Goal: Transaction & Acquisition: Purchase product/service

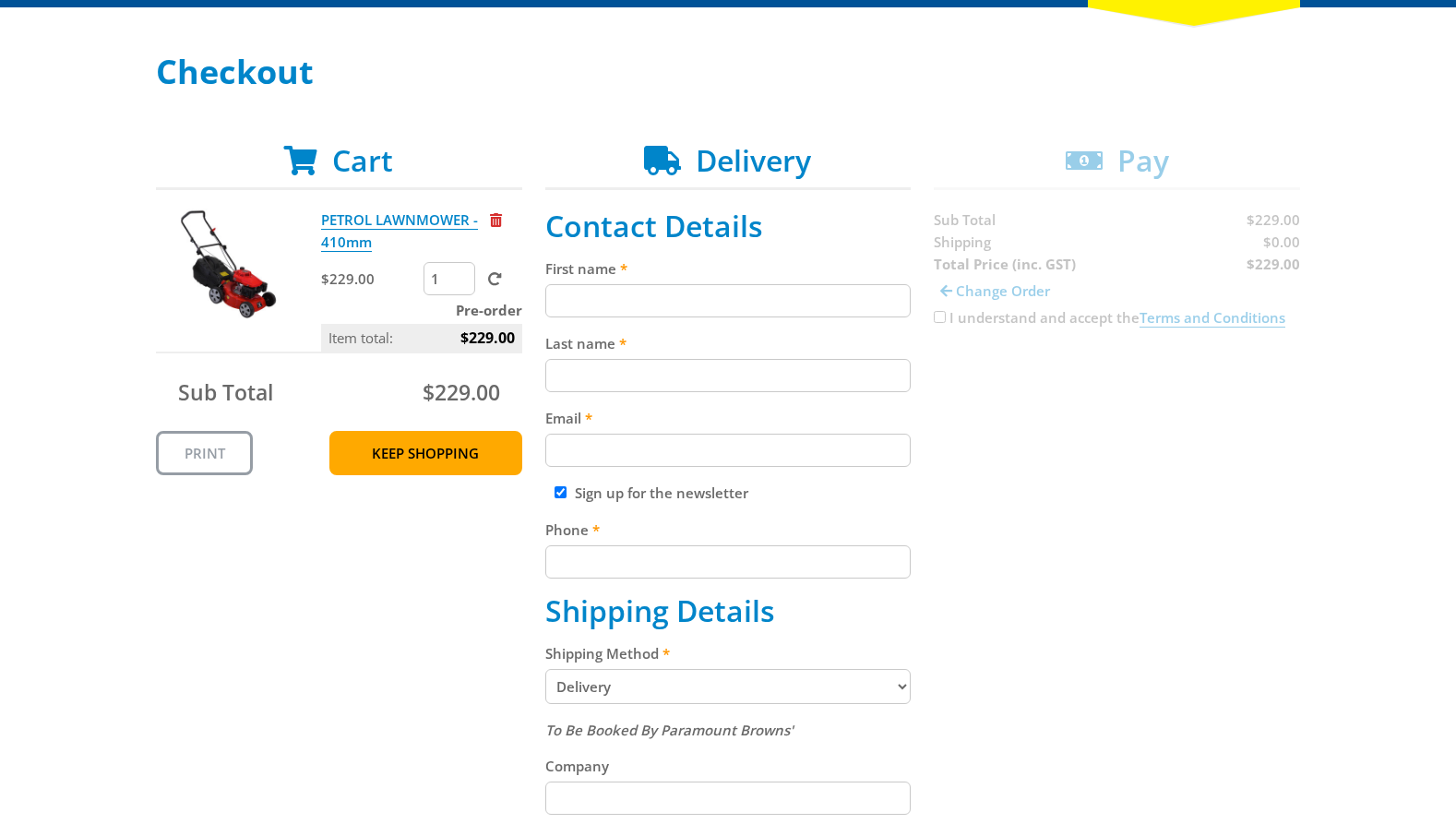
scroll to position [237, 0]
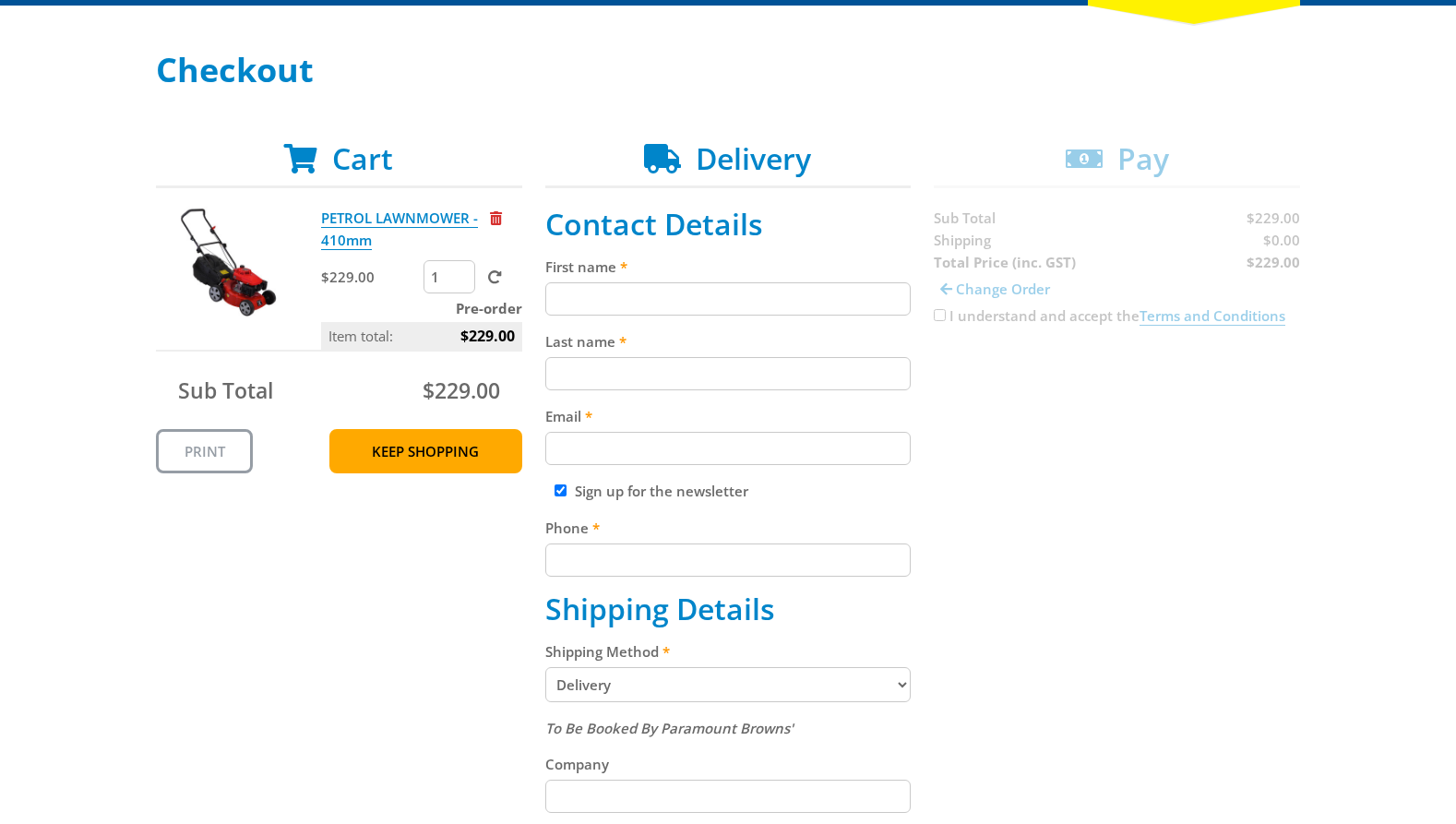
click at [609, 299] on input "First name" at bounding box center [728, 299] width 366 height 33
paste input "[PERSON_NAME]"
type input "[PERSON_NAME]"
click at [600, 375] on input "Last name" at bounding box center [728, 374] width 366 height 33
paste input "[PERSON_NAME]"
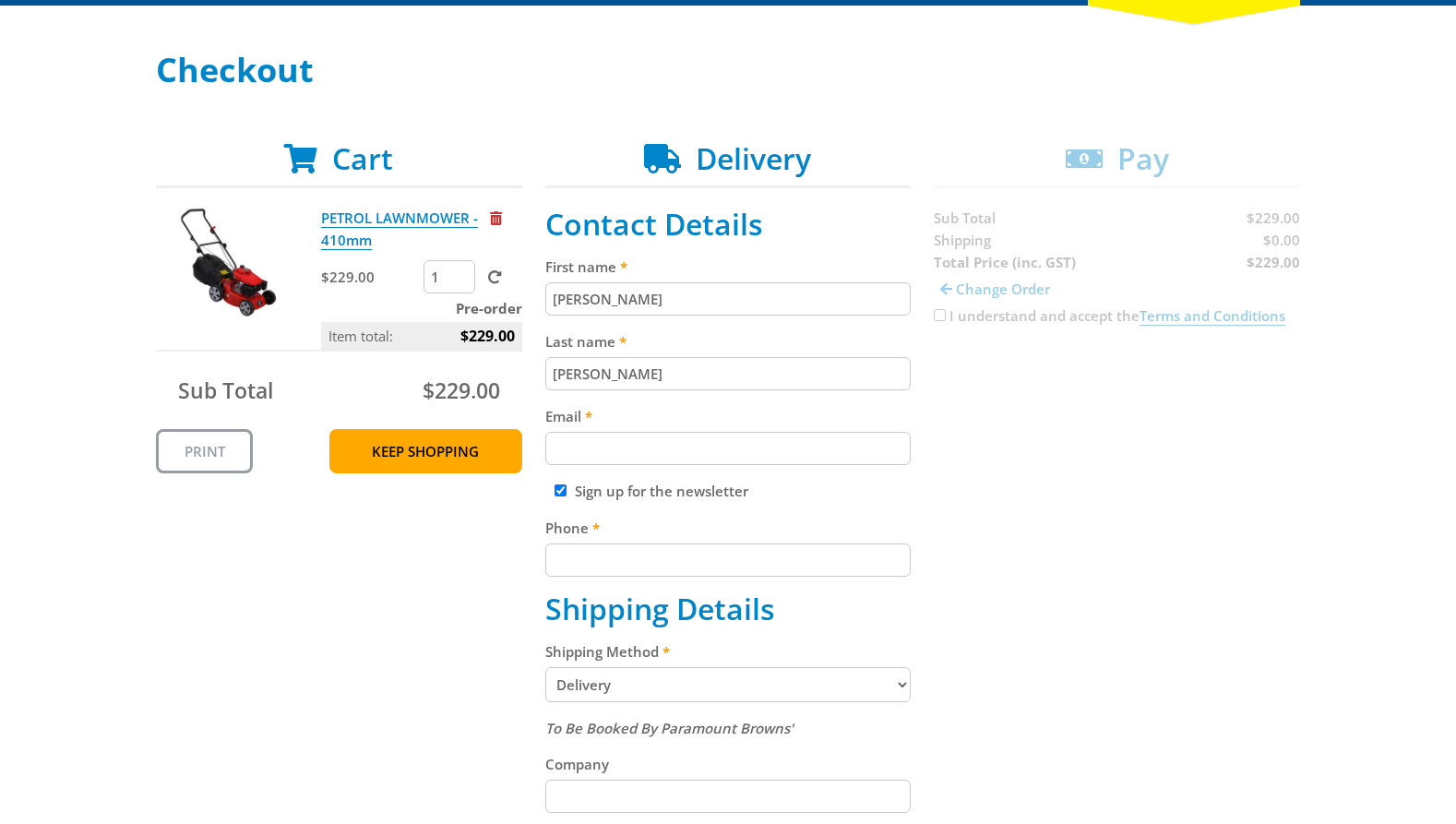
type input "[PERSON_NAME]"
click at [1204, 428] on div "Cart PETROL LAWNMOWER - 410mm $229.00 1 Pre-order Item total: $229.00 Sub Total…" at bounding box center [728, 781] width 1143 height 1280
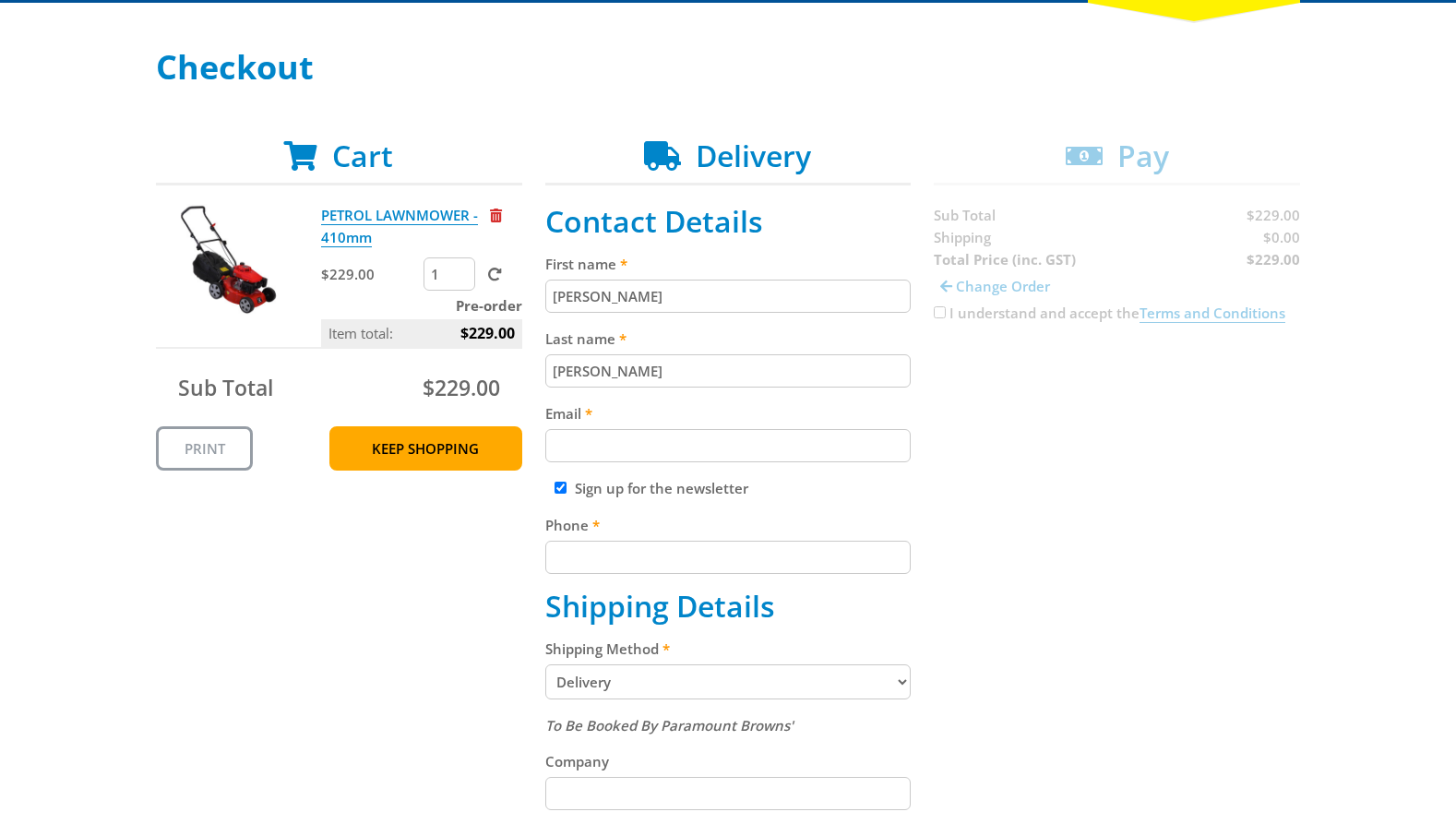
scroll to position [256, 0]
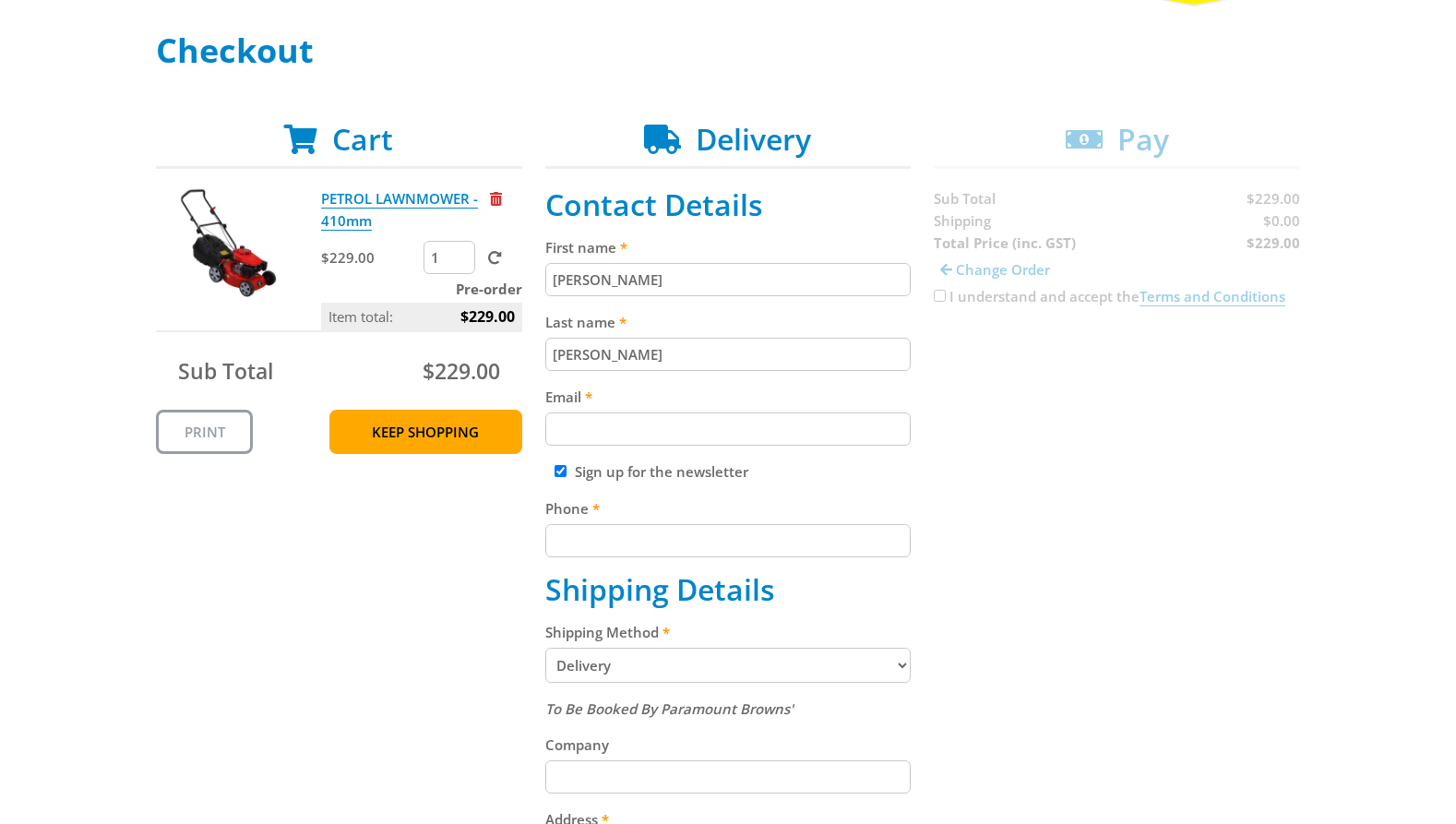
drag, startPoint x: 610, startPoint y: 410, endPoint x: 779, endPoint y: 423, distance: 169.5
click at [621, 412] on div "Email" at bounding box center [728, 416] width 366 height 60
drag, startPoint x: 756, startPoint y: 441, endPoint x: 804, endPoint y: 431, distance: 49.0
click at [774, 437] on input "Email" at bounding box center [728, 429] width 366 height 33
paste input "[EMAIL_ADDRESS][DOMAIN_NAME]"
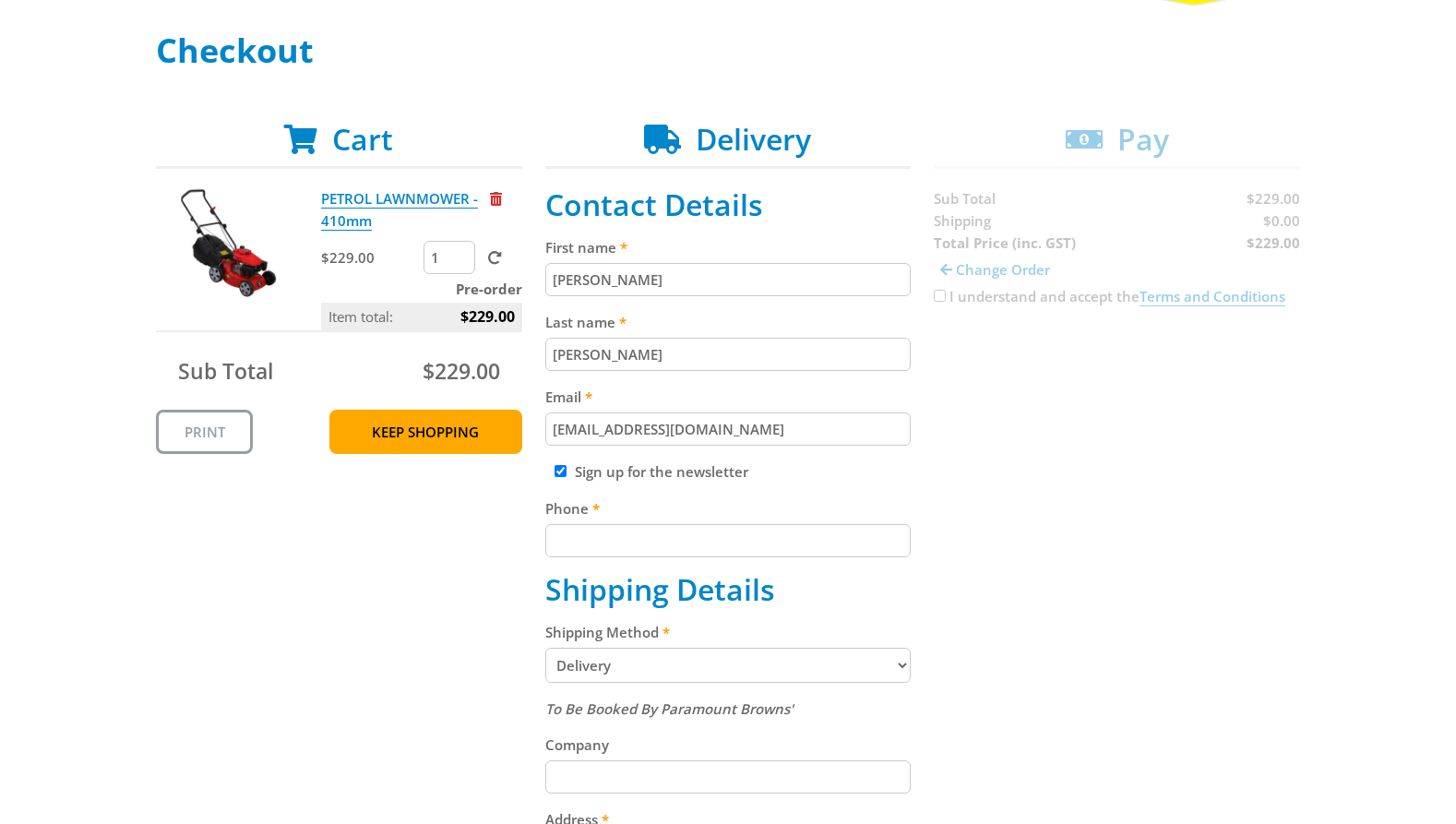
type input "[EMAIL_ADDRESS][DOMAIN_NAME]"
drag, startPoint x: 1182, startPoint y: 380, endPoint x: 1118, endPoint y: 416, distance: 73.4
click at [1167, 388] on div "Cart PETROL LAWNMOWER - 410mm $229.00 1 Pre-order Item total: $229.00 Sub Total…" at bounding box center [728, 762] width 1143 height 1280
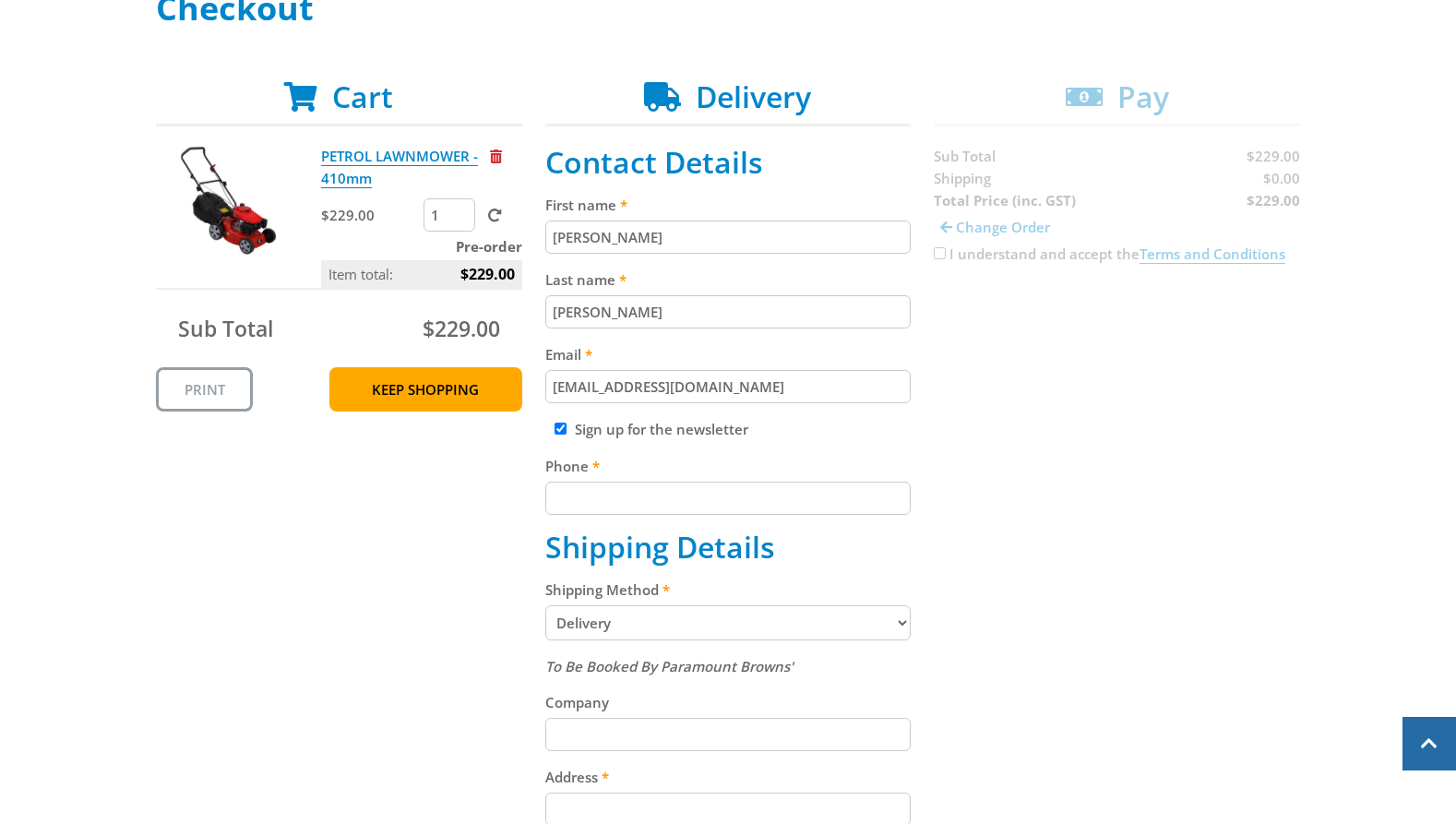
scroll to position [303, 0]
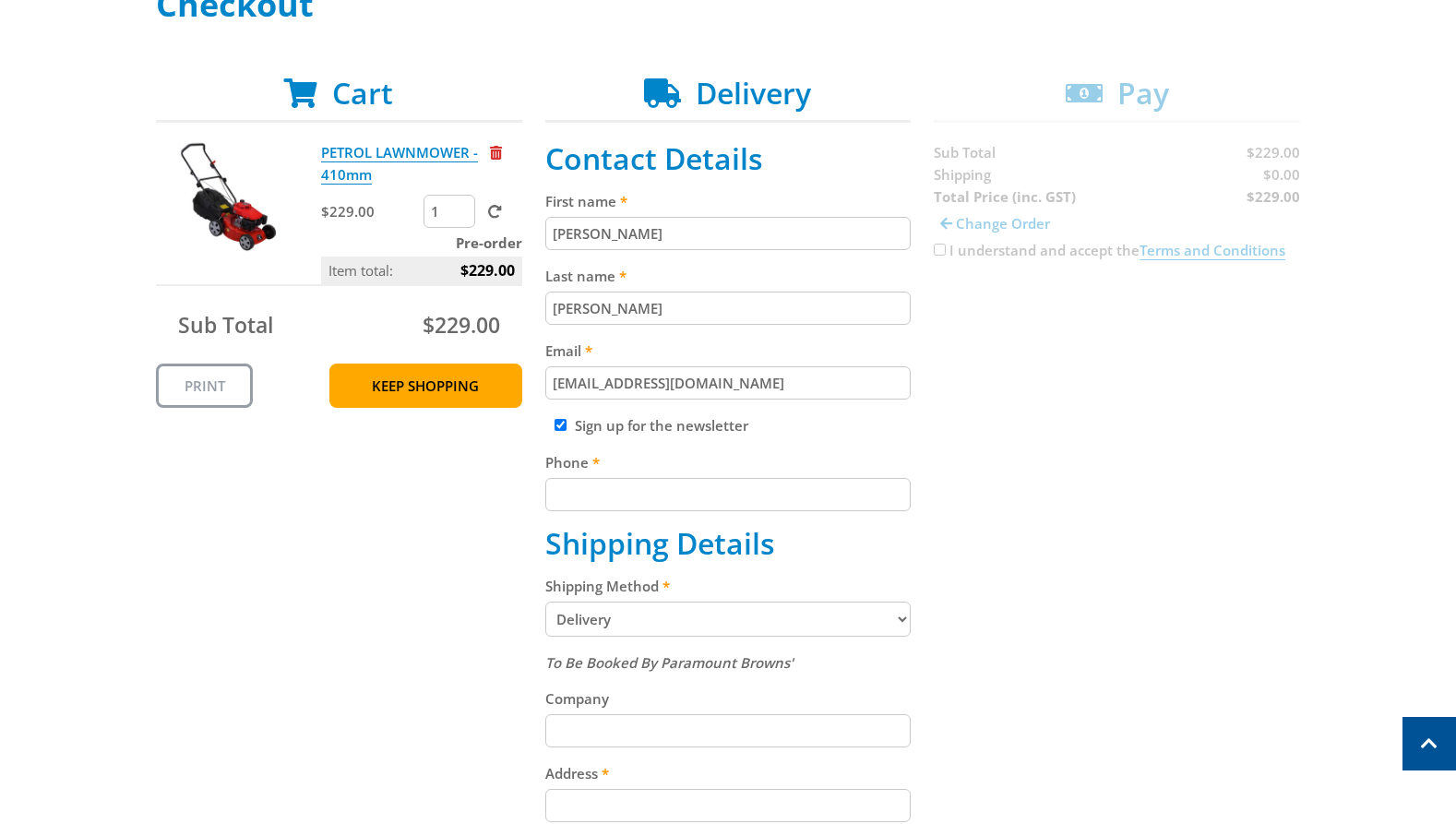
click at [641, 473] on label "Phone" at bounding box center [728, 462] width 366 height 22
click at [641, 478] on input "Phone" at bounding box center [728, 495] width 366 height 33
click at [639, 486] on input "Phone" at bounding box center [728, 495] width 366 height 33
paste input "[PHONE_NUMBER]"
type input "[PHONE_NUMBER]"
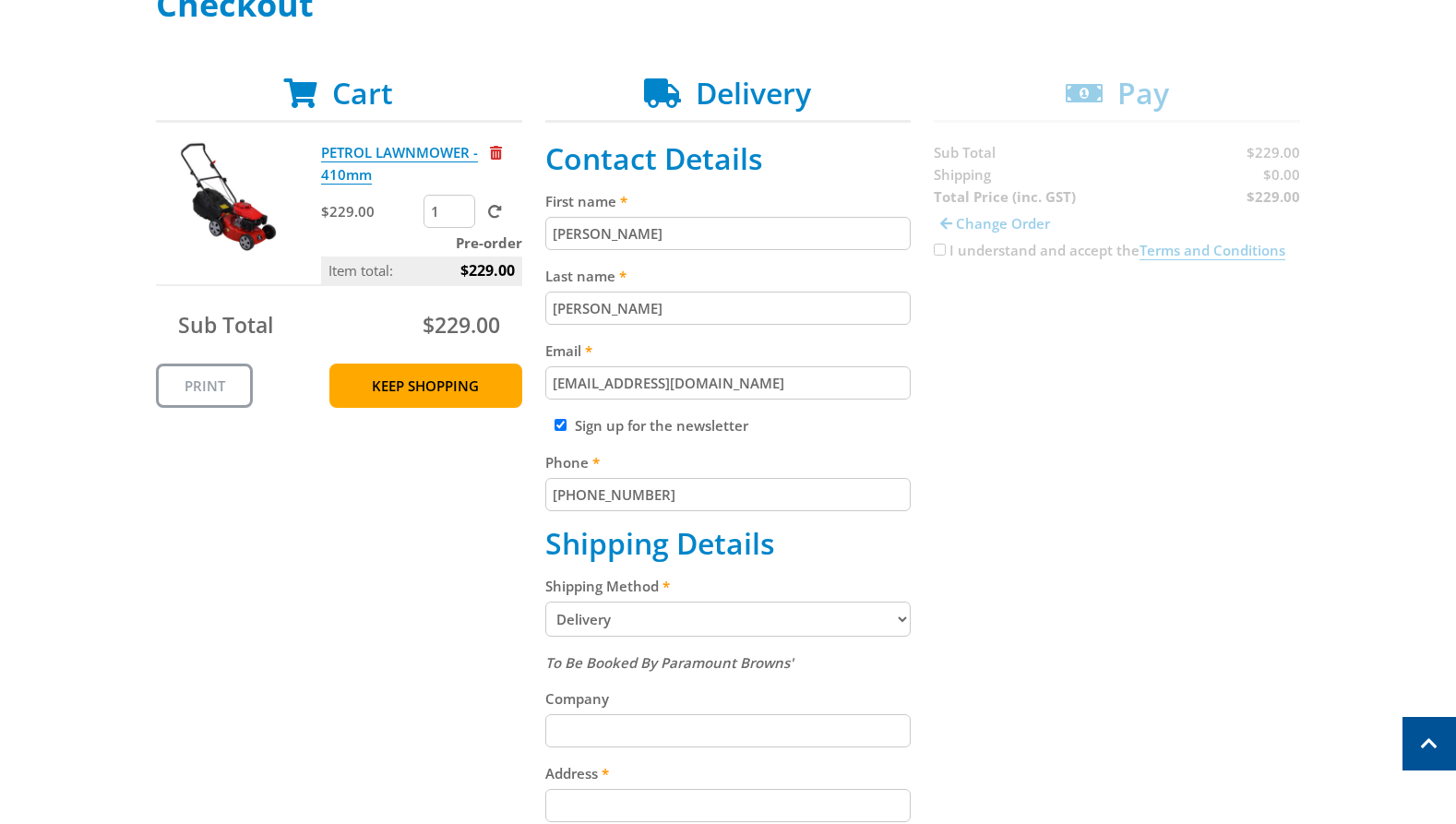
click at [1031, 458] on div "Cart PETROL LAWNMOWER - 410mm $229.00 1 Pre-order Item total: $229.00 Sub Total…" at bounding box center [728, 716] width 1143 height 1280
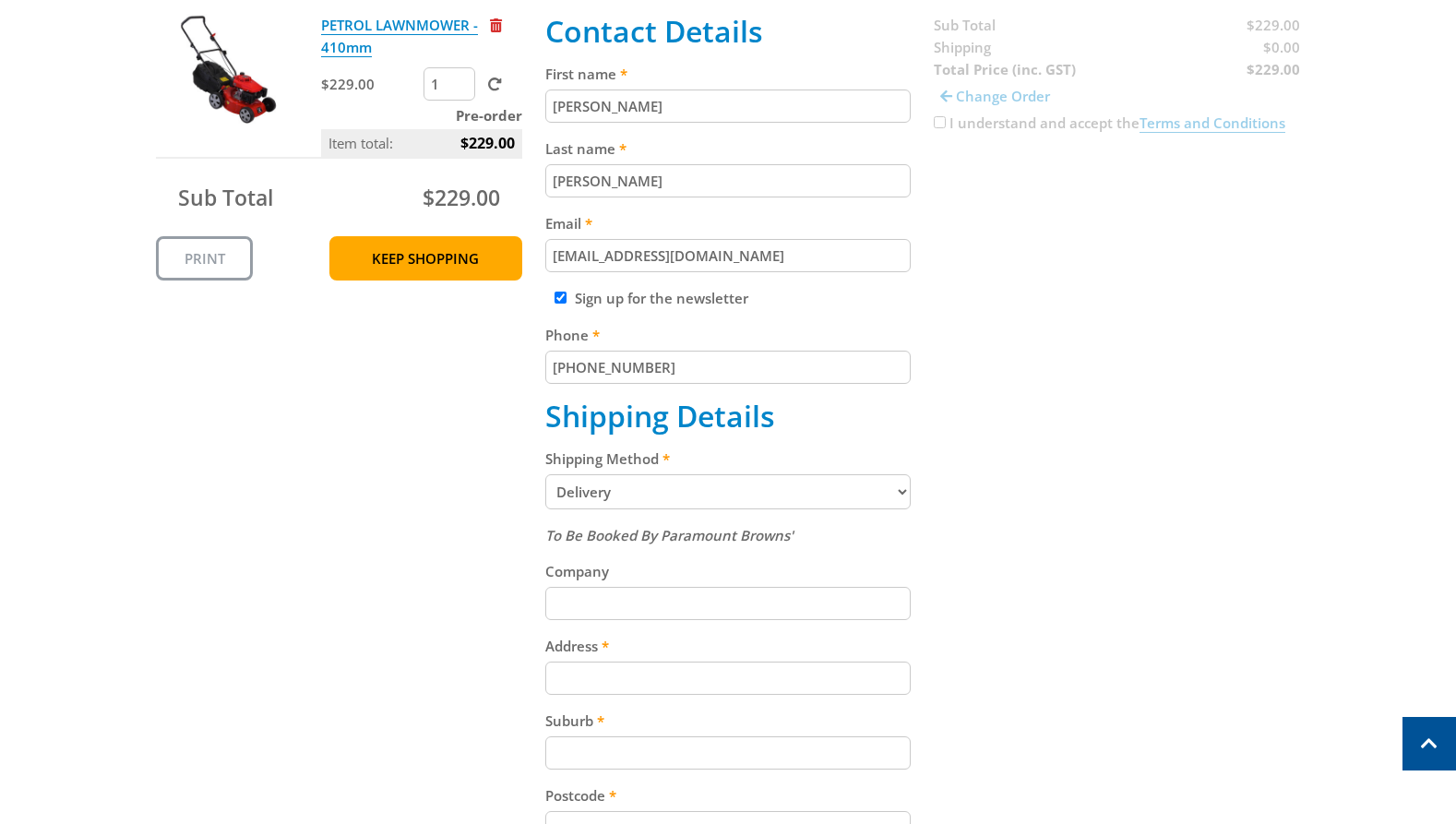
scroll to position [431, 0]
click at [598, 497] on select "Pickup from Gepps Cross Delivery" at bounding box center [728, 491] width 366 height 35
select select "Pickup"
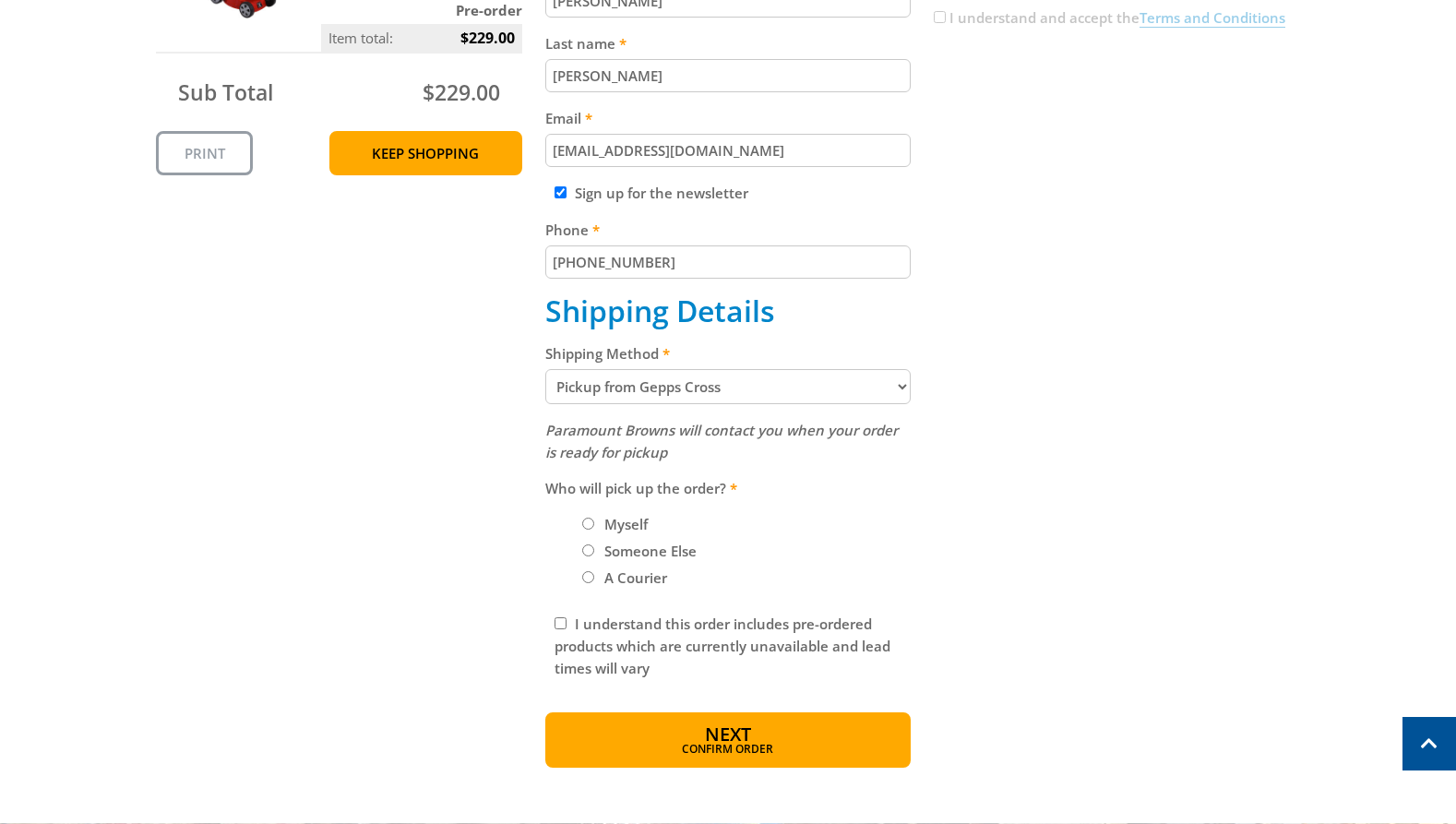
scroll to position [536, 0]
click at [588, 526] on input "Myself" at bounding box center [588, 522] width 12 height 12
radio input "true"
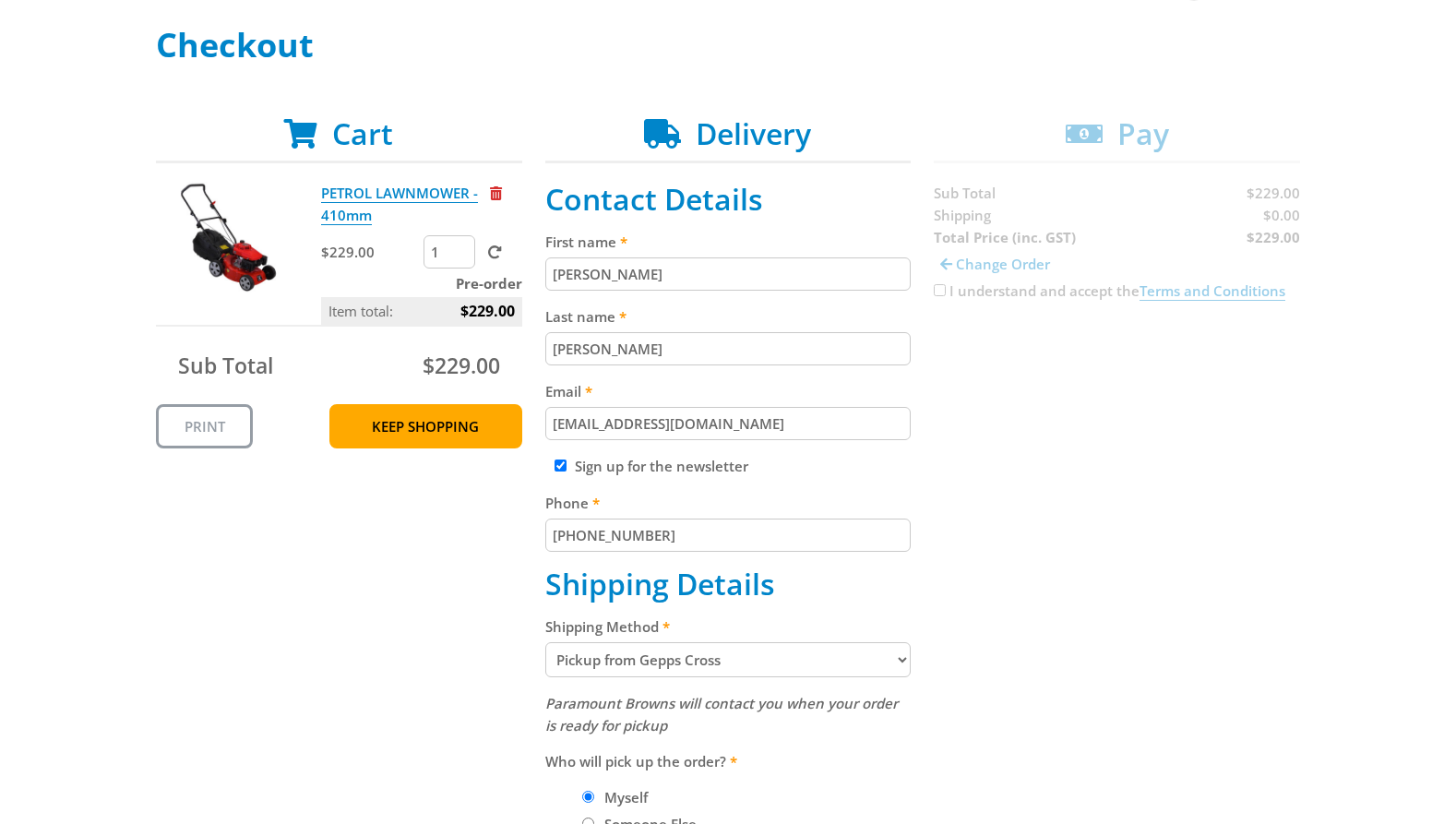
scroll to position [305, 0]
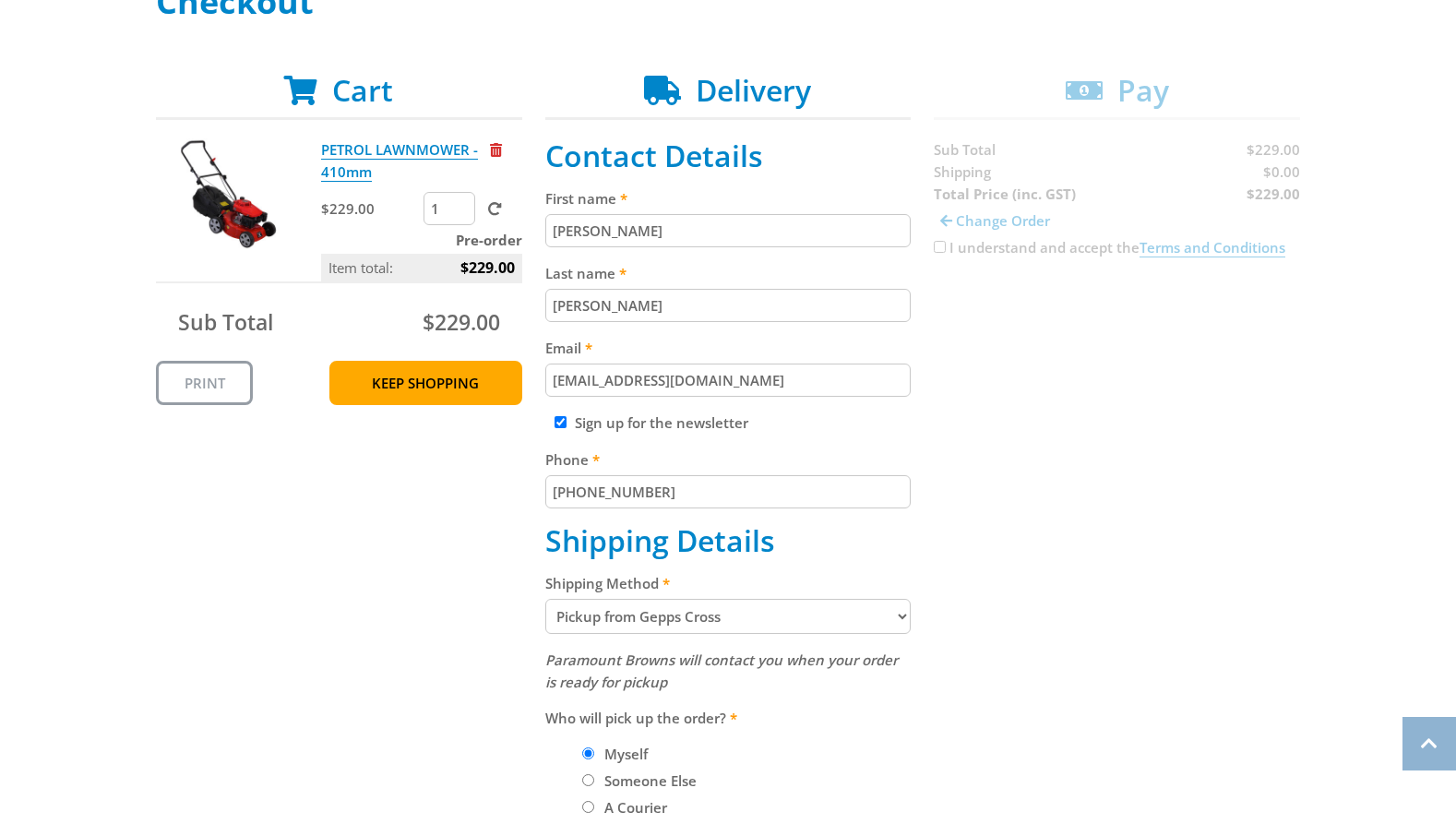
click at [663, 613] on select "Pickup from Gepps Cross Delivery" at bounding box center [728, 617] width 366 height 35
click at [621, 624] on select "Pickup from Gepps Cross Delivery" at bounding box center [728, 617] width 366 height 35
select select "Delivery"
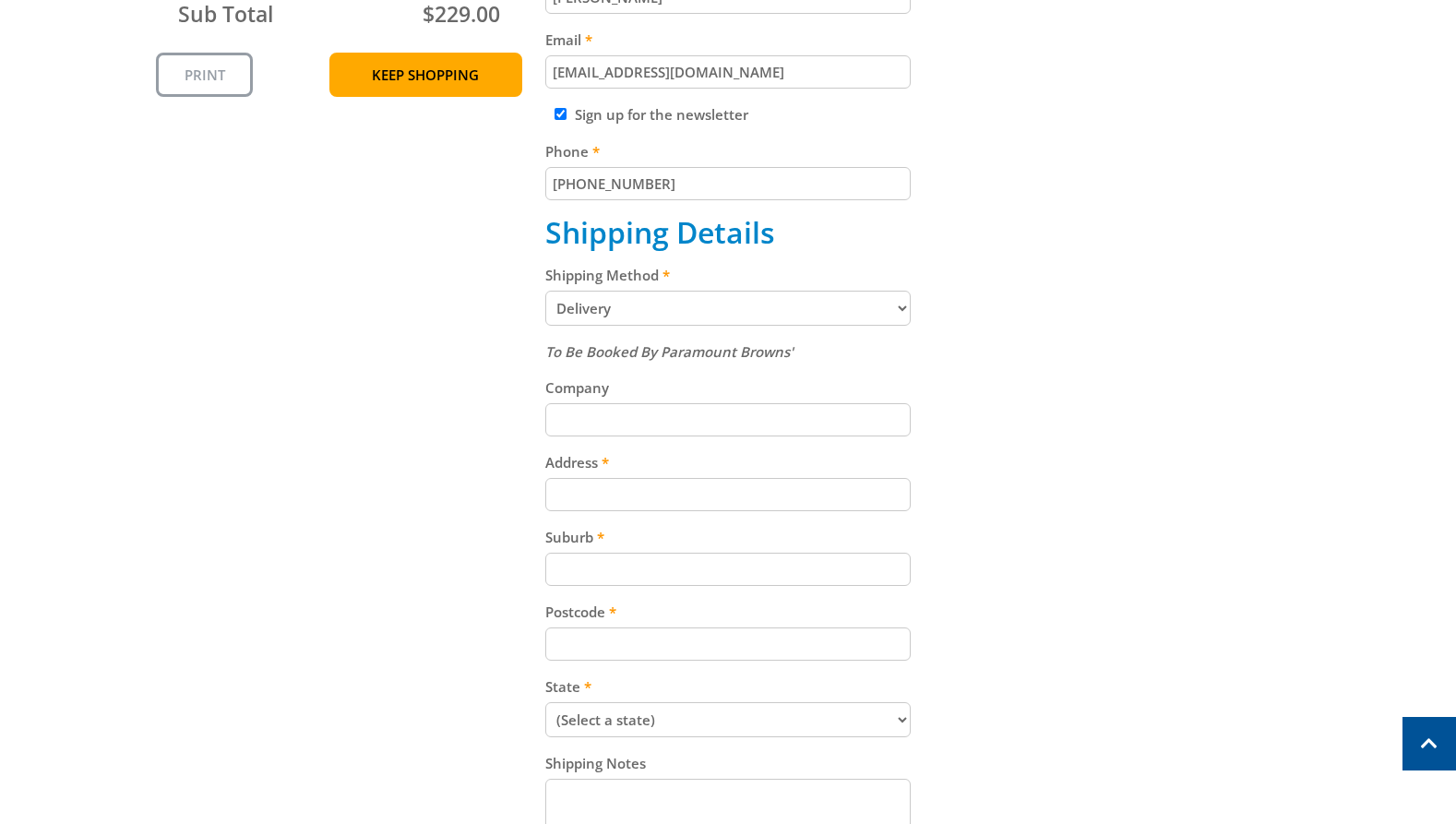
scroll to position [619, 0]
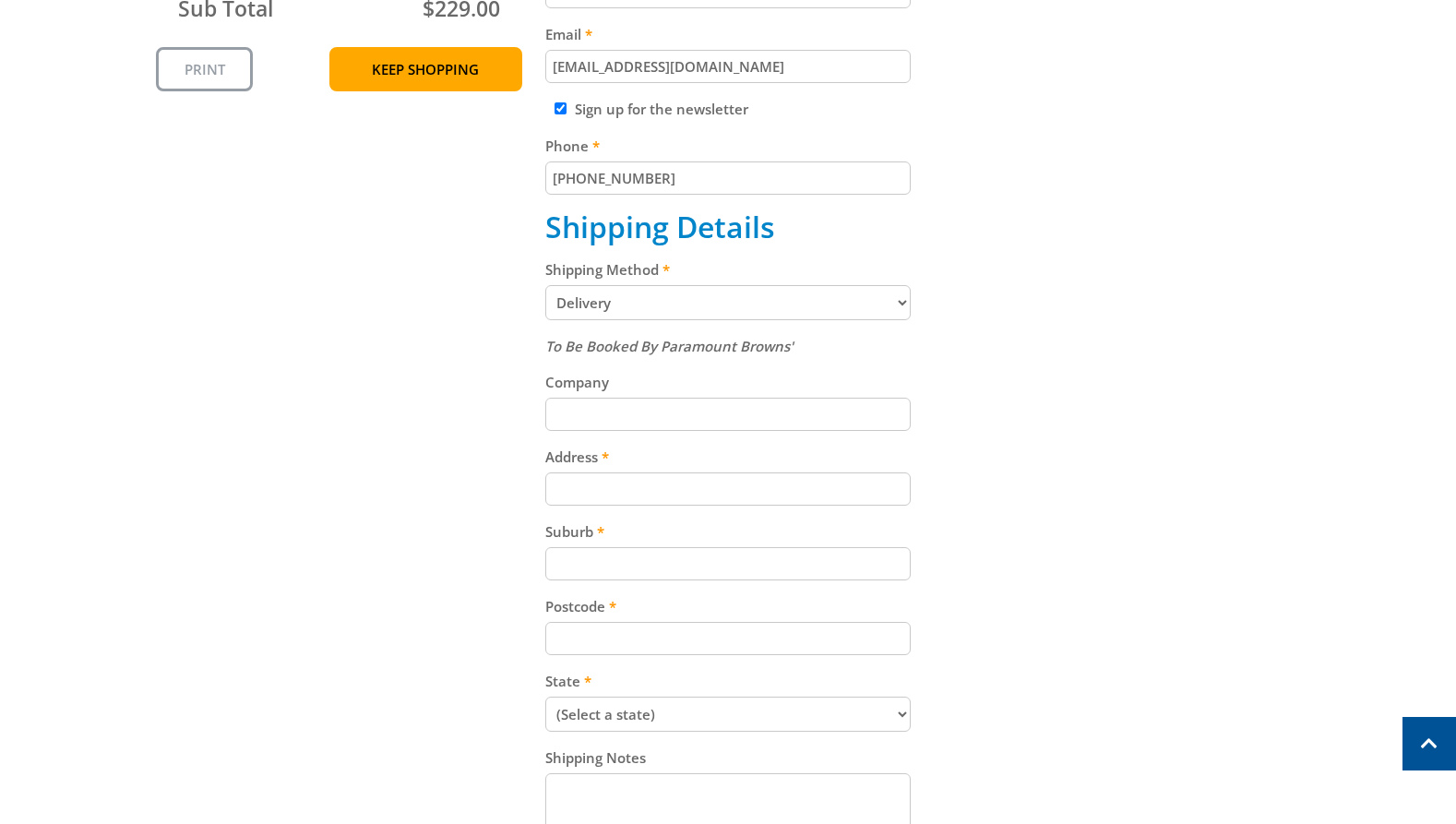
drag, startPoint x: 601, startPoint y: 464, endPoint x: 623, endPoint y: 479, distance: 26.6
click at [601, 465] on label "Address" at bounding box center [728, 456] width 366 height 22
click at [601, 472] on input "Address" at bounding box center [728, 489] width 366 height 33
paste input "[STREET_ADDRESS][PERSON_NAME]"
type input "[STREET_ADDRESS][PERSON_NAME]"
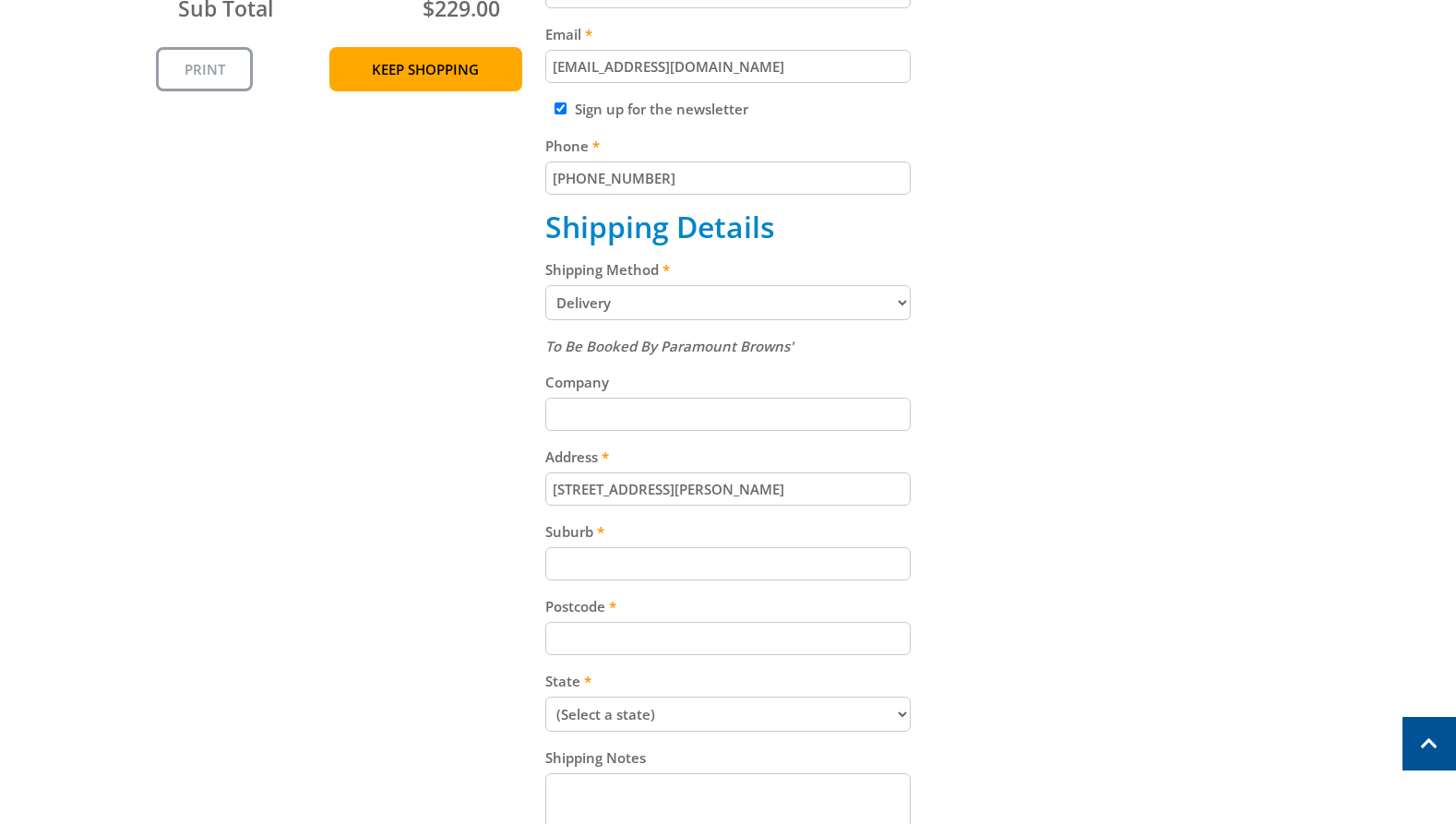
click at [1050, 429] on div "Cart PETROL LAWNMOWER - 410mm $229.00 1 Pre-order Item total: $229.00 Sub Total…" at bounding box center [728, 399] width 1143 height 1280
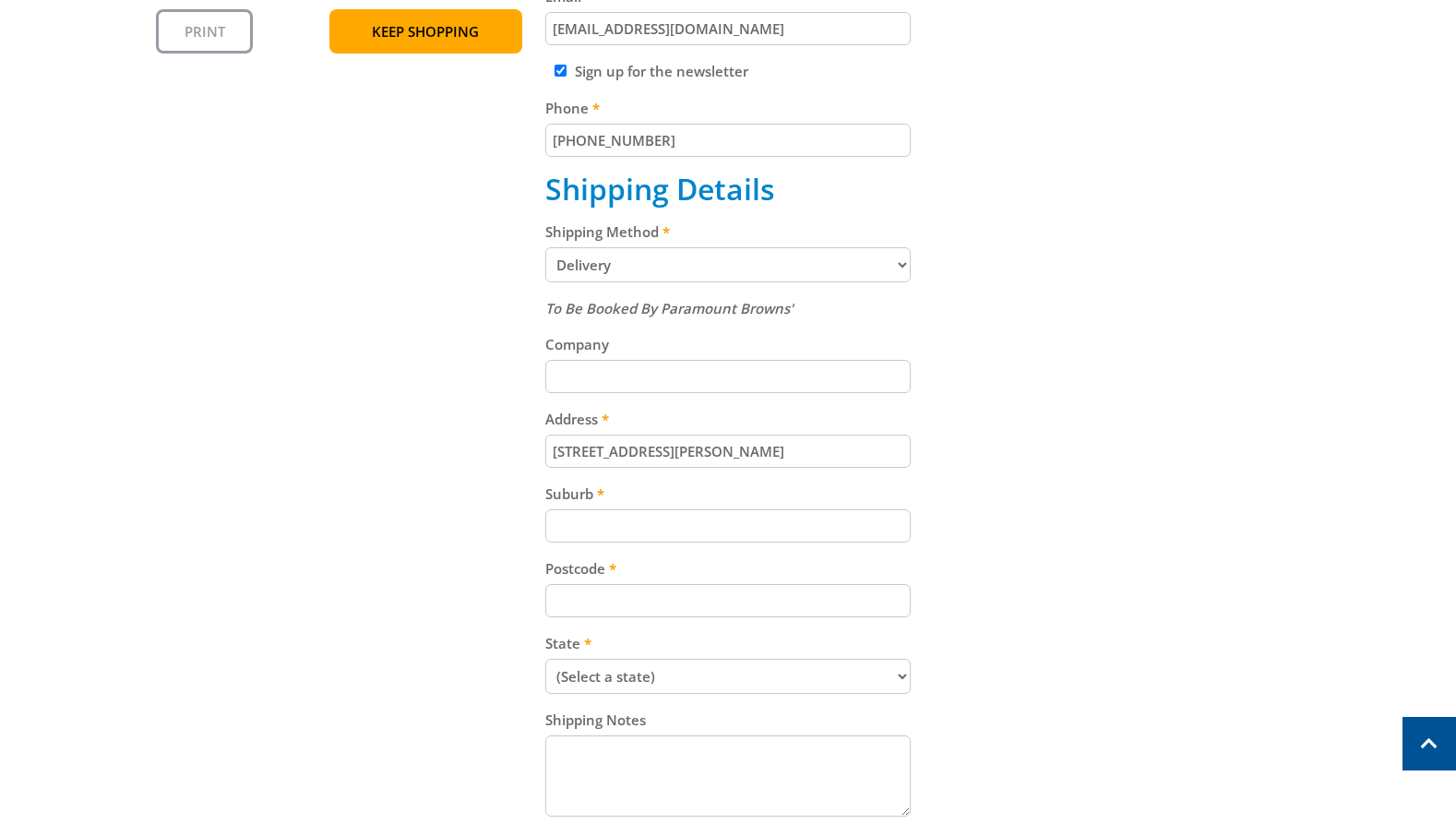
scroll to position [662, 0]
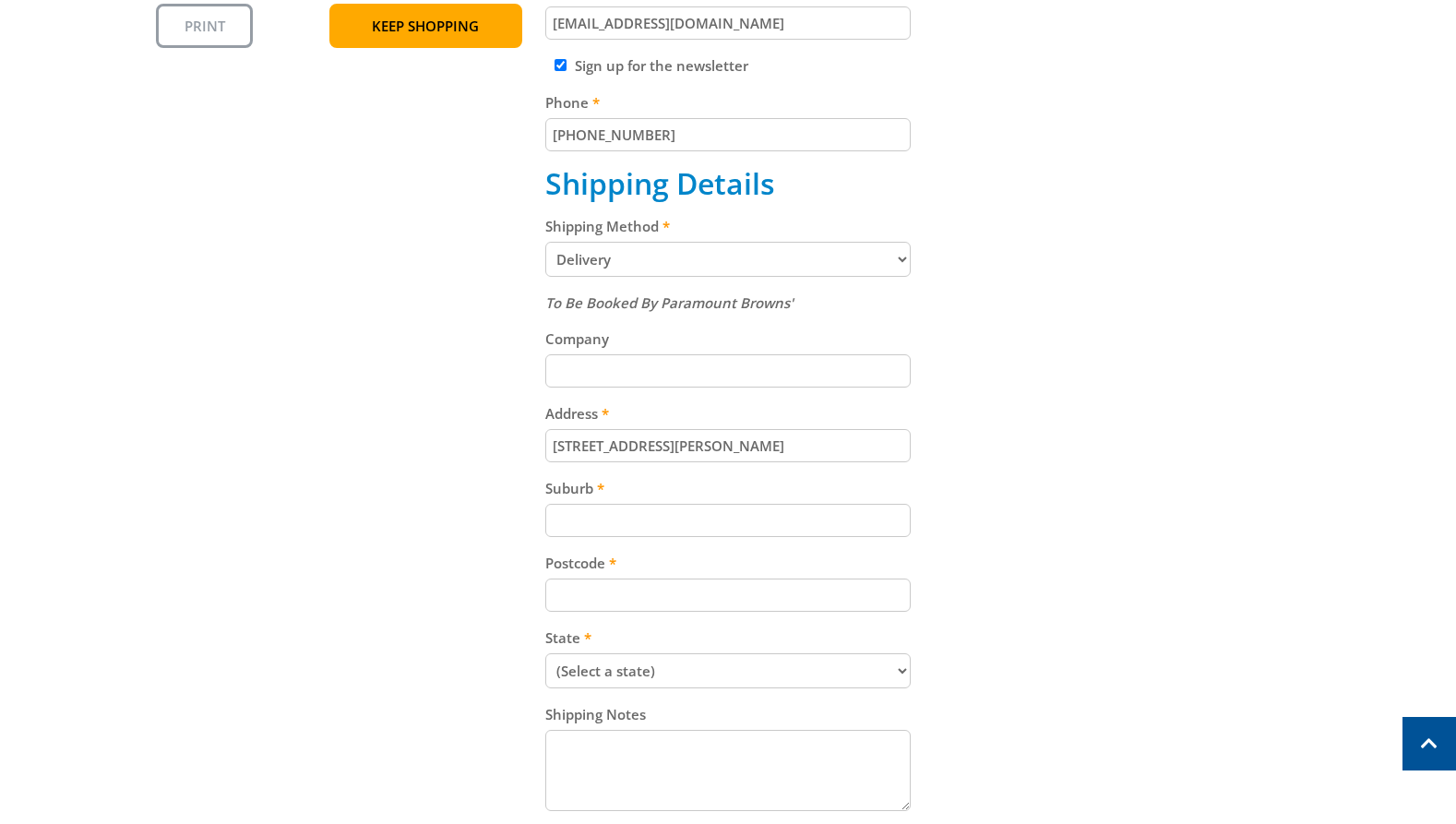
drag, startPoint x: 594, startPoint y: 516, endPoint x: 1195, endPoint y: 469, distance: 602.8
click at [605, 517] on input "Suburb" at bounding box center [728, 520] width 366 height 33
paste input "Totness"
type input "Totness"
click at [1185, 470] on div "Cart PETROL LAWNMOWER - 410mm $229.00 1 Pre-order Item total: $229.00 Sub Total…" at bounding box center [728, 356] width 1143 height 1280
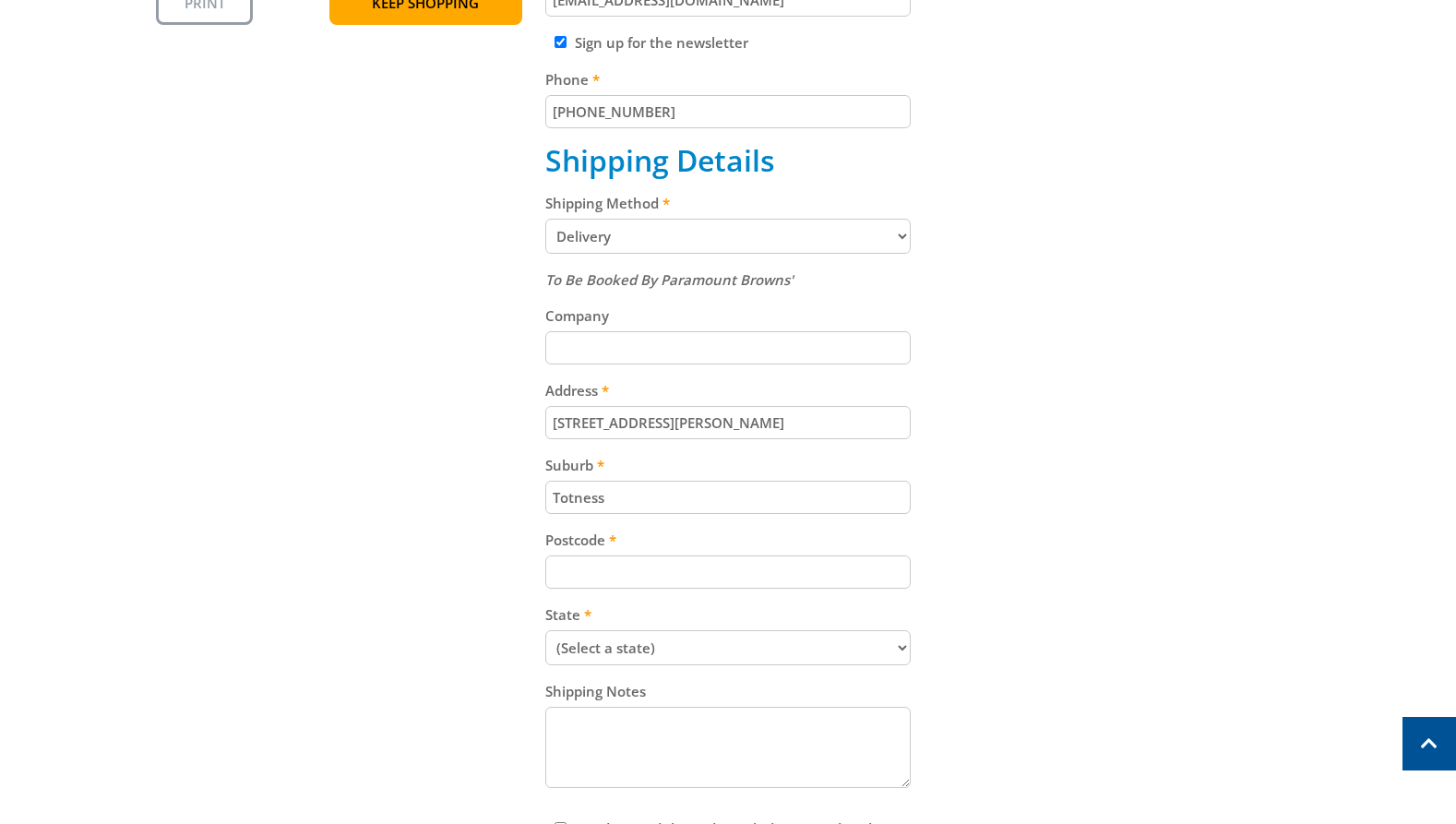
scroll to position [692, 0]
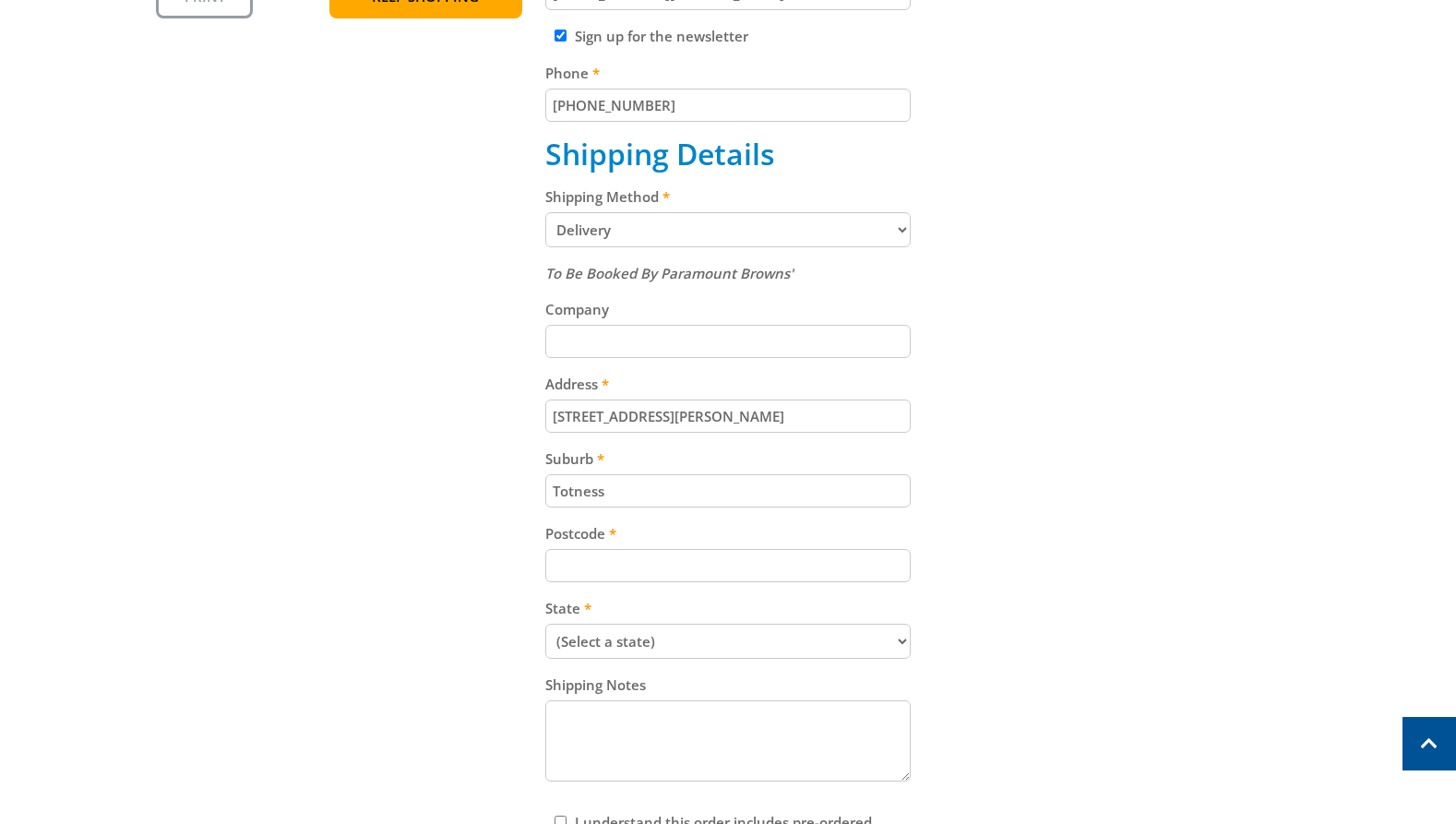
click at [676, 562] on input "Postcode" at bounding box center [728, 566] width 366 height 33
paste input "5250"
type input "5250"
click at [1056, 551] on div "Cart PETROL LAWNMOWER - 410mm $229.00 1 Pre-order Item total: $229.00 Sub Total…" at bounding box center [728, 326] width 1143 height 1280
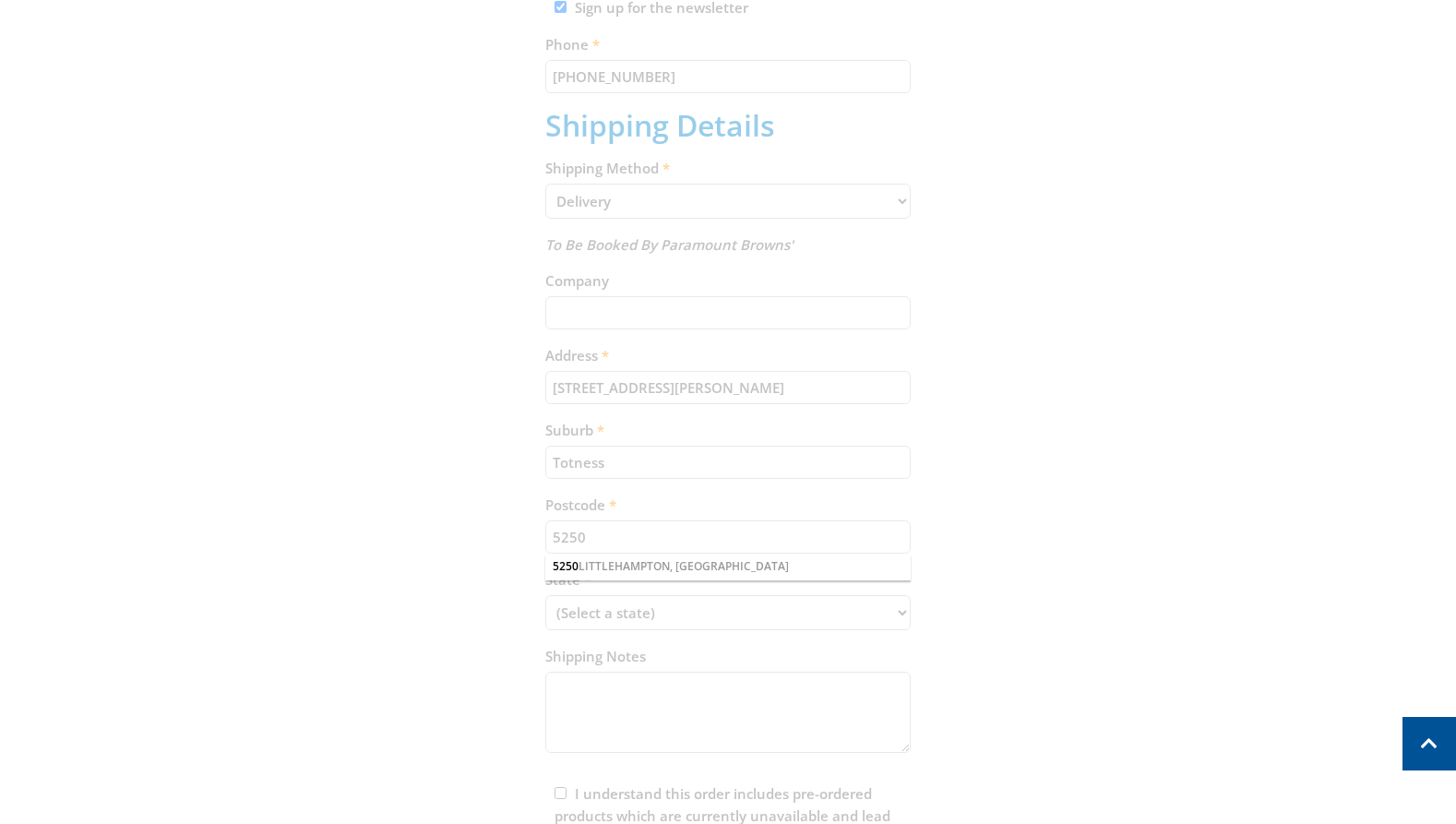
scroll to position [723, 0]
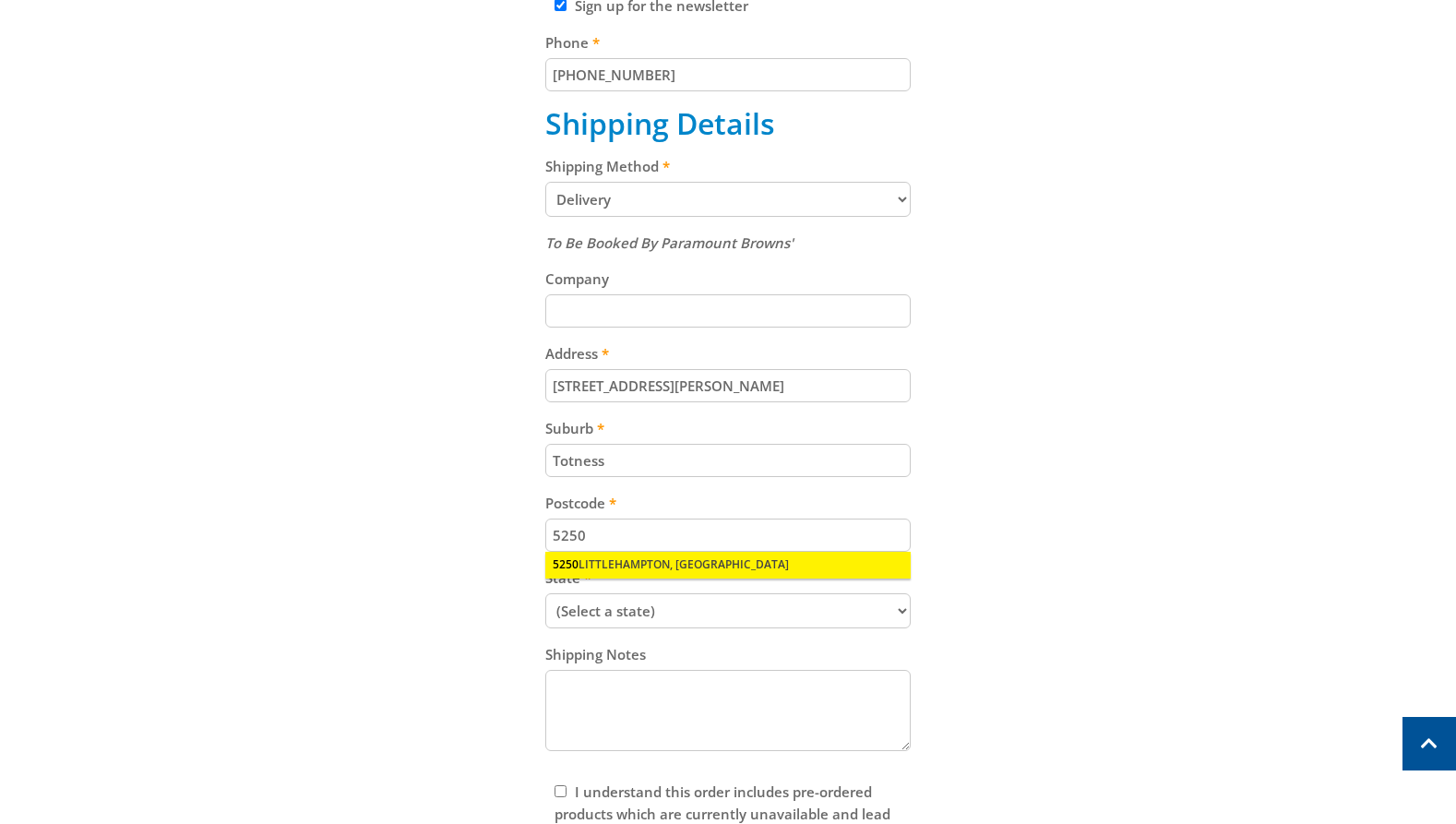
click at [619, 573] on div "5250 [GEOGRAPHIC_DATA], [GEOGRAPHIC_DATA]" at bounding box center [728, 564] width 366 height 26
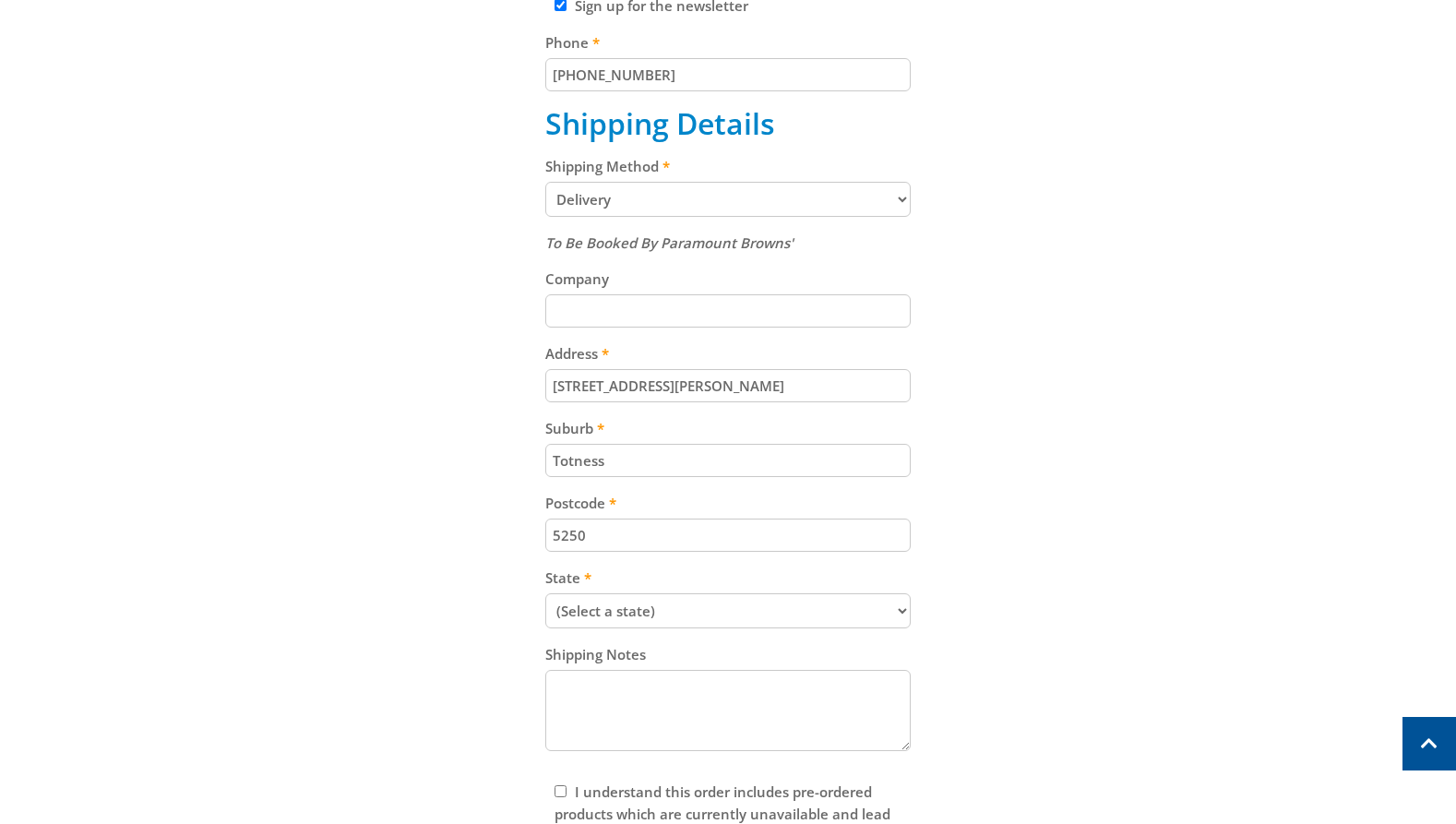
click at [613, 618] on select "(Select a state) [GEOGRAPHIC_DATA] [GEOGRAPHIC_DATA] [GEOGRAPHIC_DATA] [GEOGRAP…" at bounding box center [728, 611] width 366 height 35
select select "SA"
click at [545, 593] on select "(Select a state) [GEOGRAPHIC_DATA] [GEOGRAPHIC_DATA] [GEOGRAPHIC_DATA] [GEOGRAP…" at bounding box center [728, 611] width 366 height 35
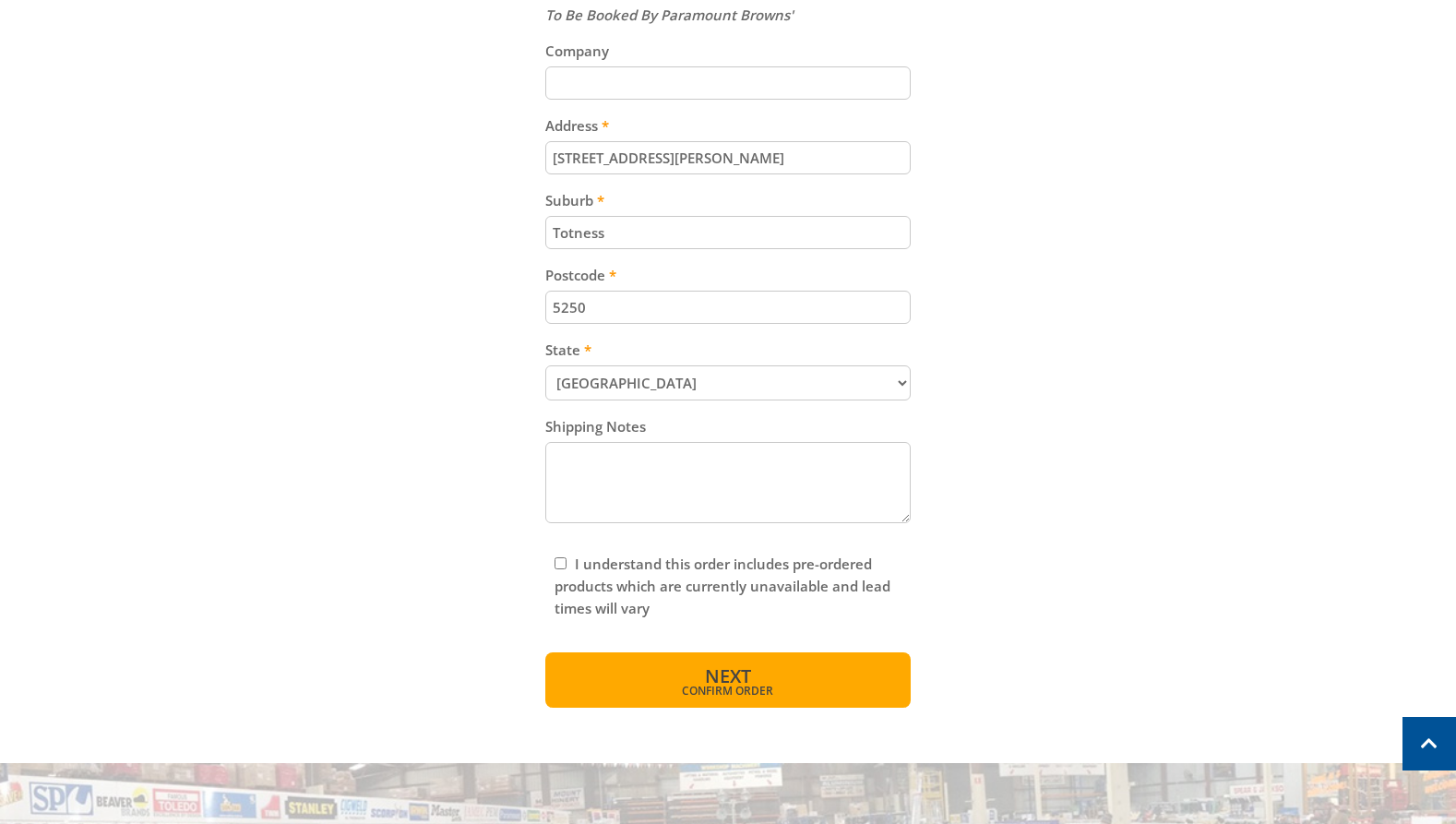
scroll to position [955, 0]
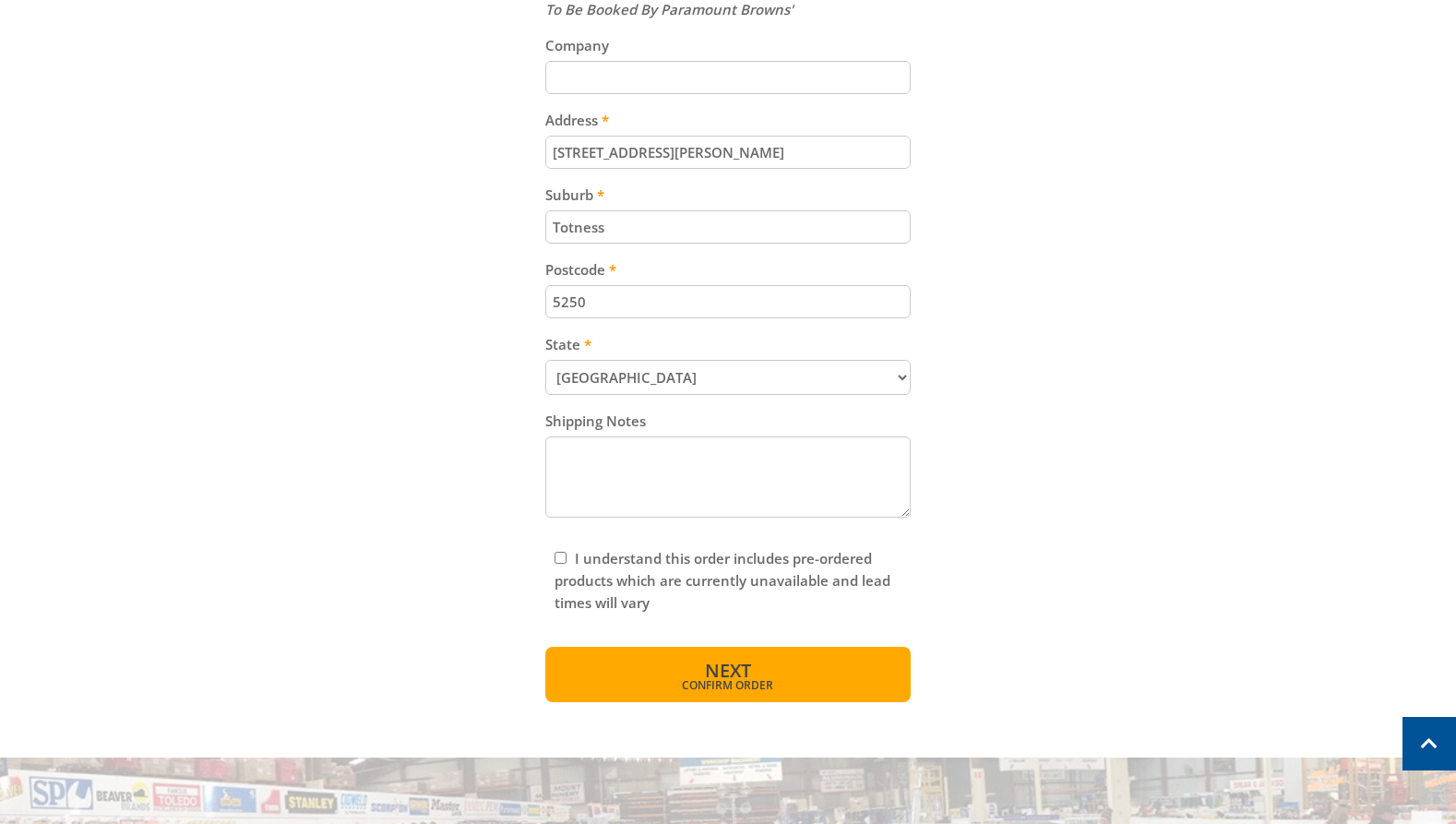
click at [727, 670] on span "Next" at bounding box center [728, 670] width 46 height 25
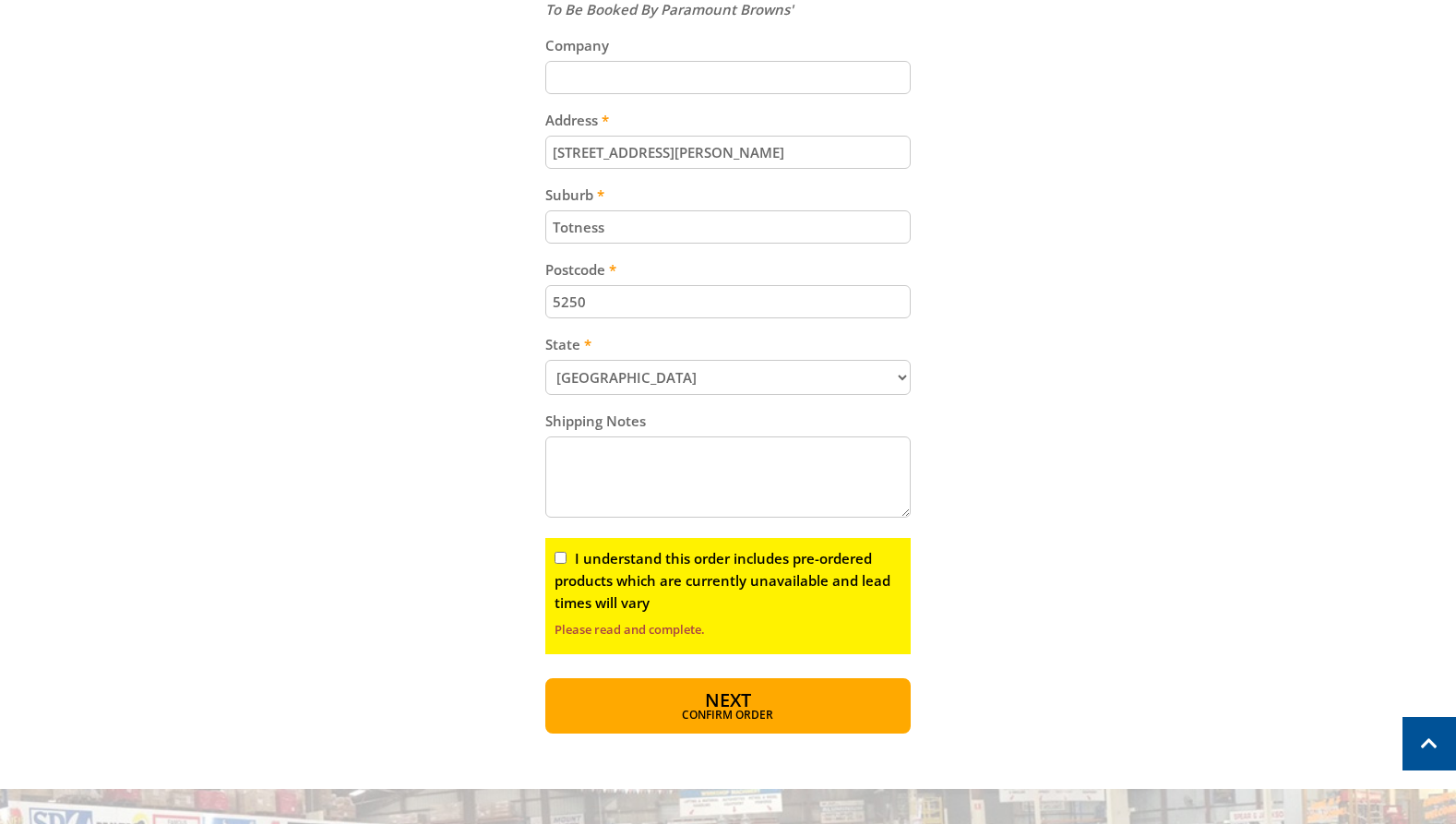
click at [564, 563] on input "I understand this order includes pre-ordered products which are currently unava…" at bounding box center [560, 557] width 12 height 12
checkbox input "true"
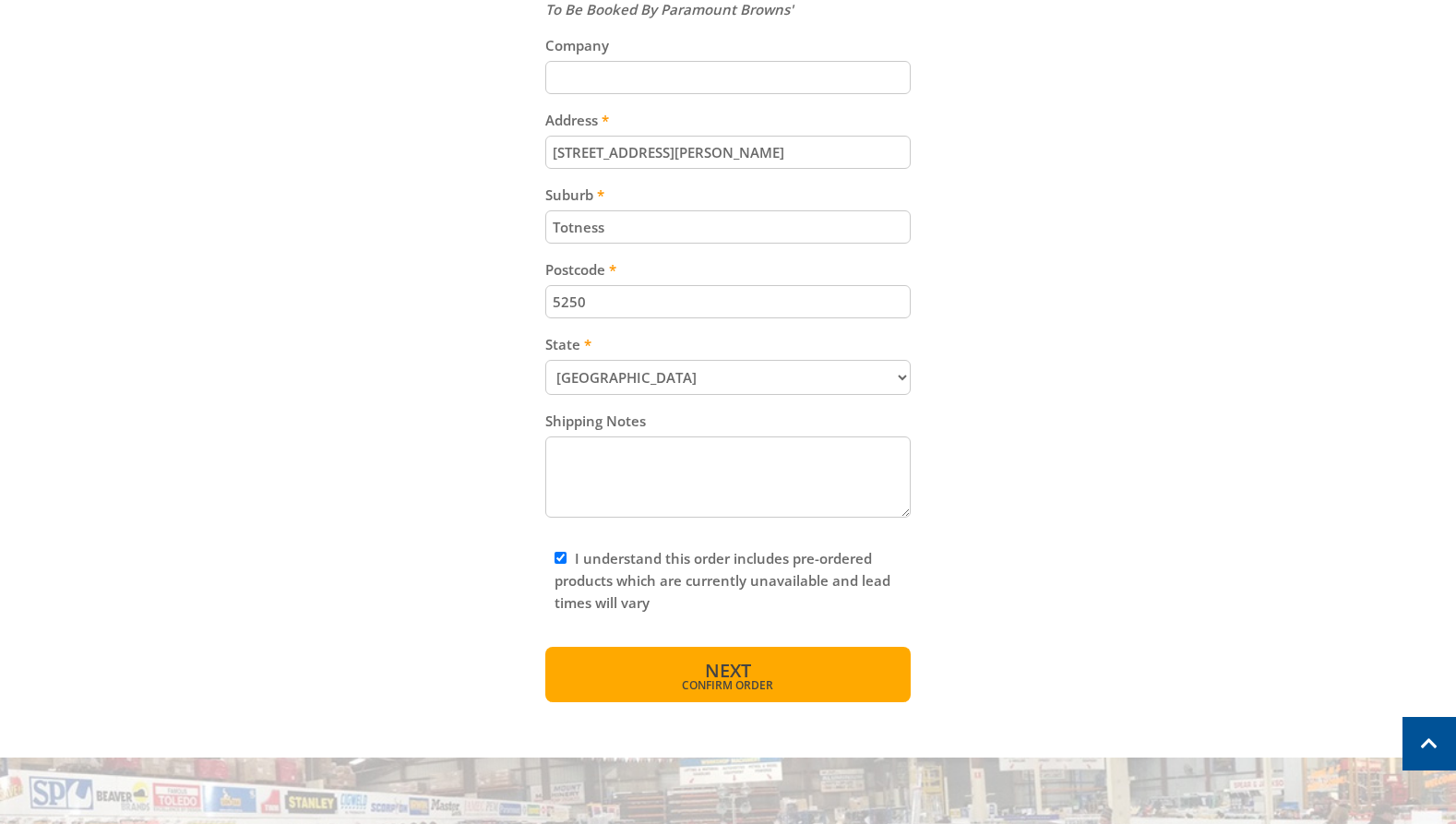
click at [767, 680] on span "Confirm order" at bounding box center [728, 685] width 287 height 11
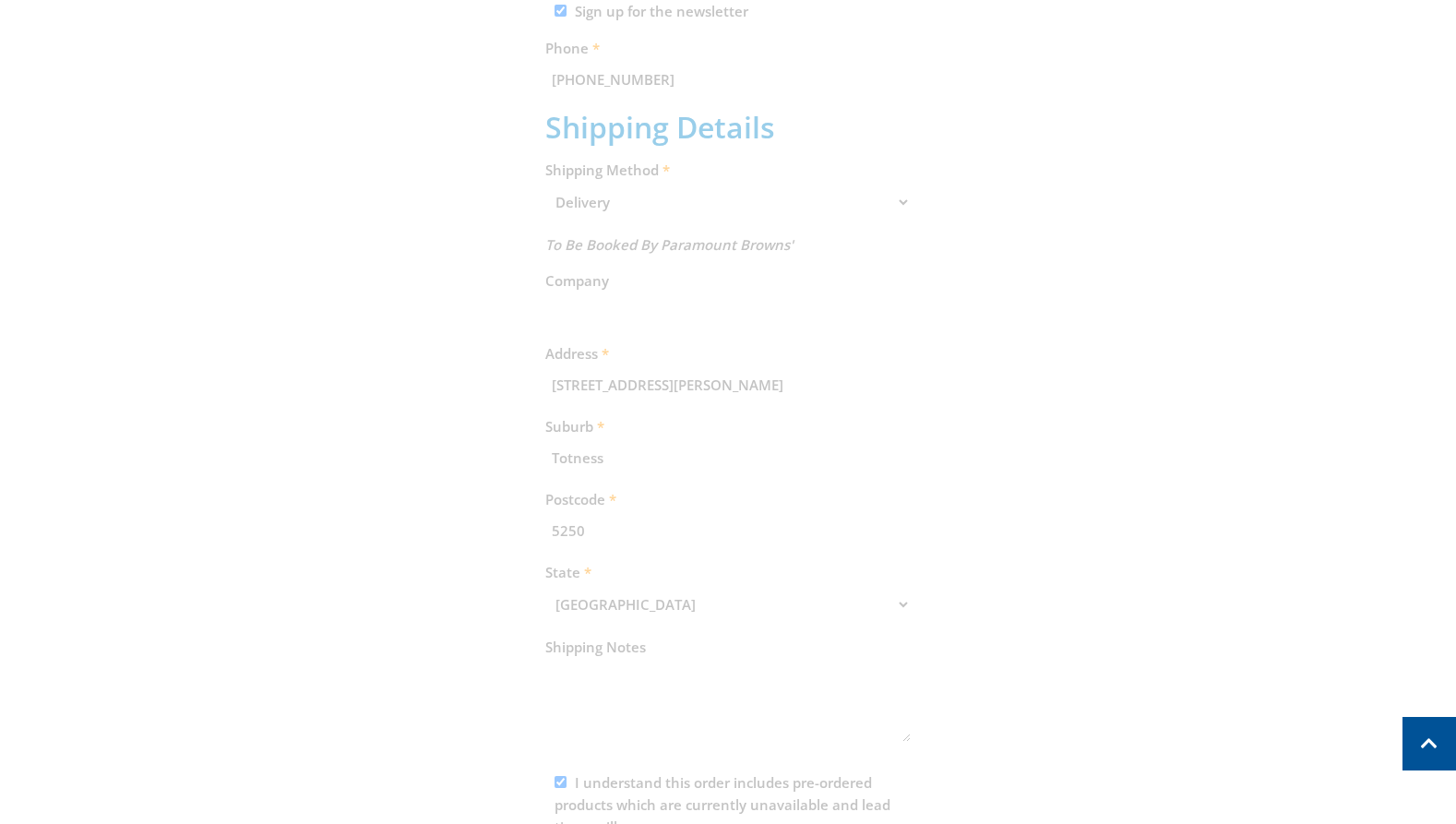
scroll to position [308, 0]
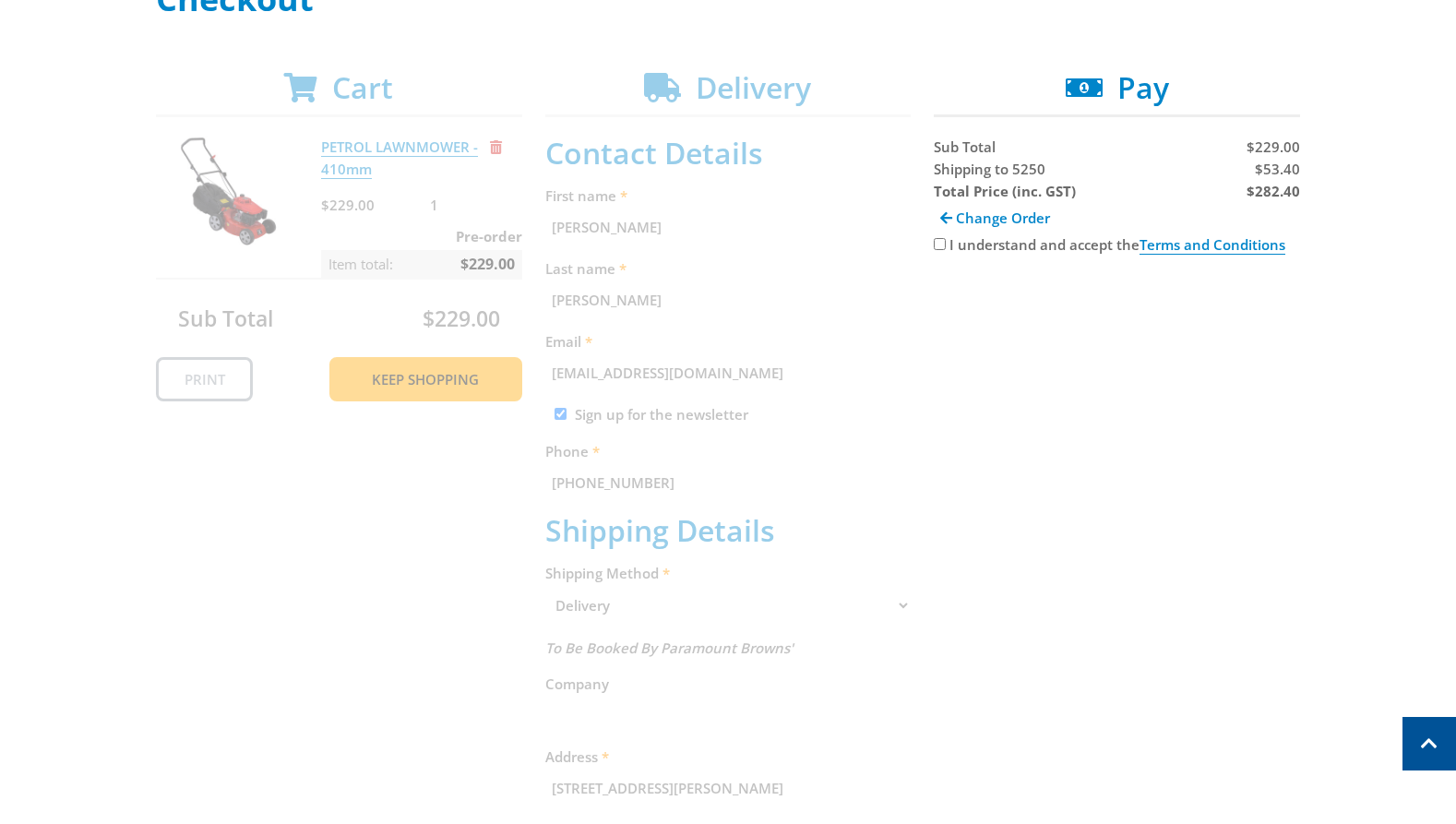
click at [1272, 166] on span "$53.40" at bounding box center [1277, 169] width 45 height 19
copy span "53.40"
click at [1282, 194] on strong "$282.40" at bounding box center [1273, 191] width 54 height 19
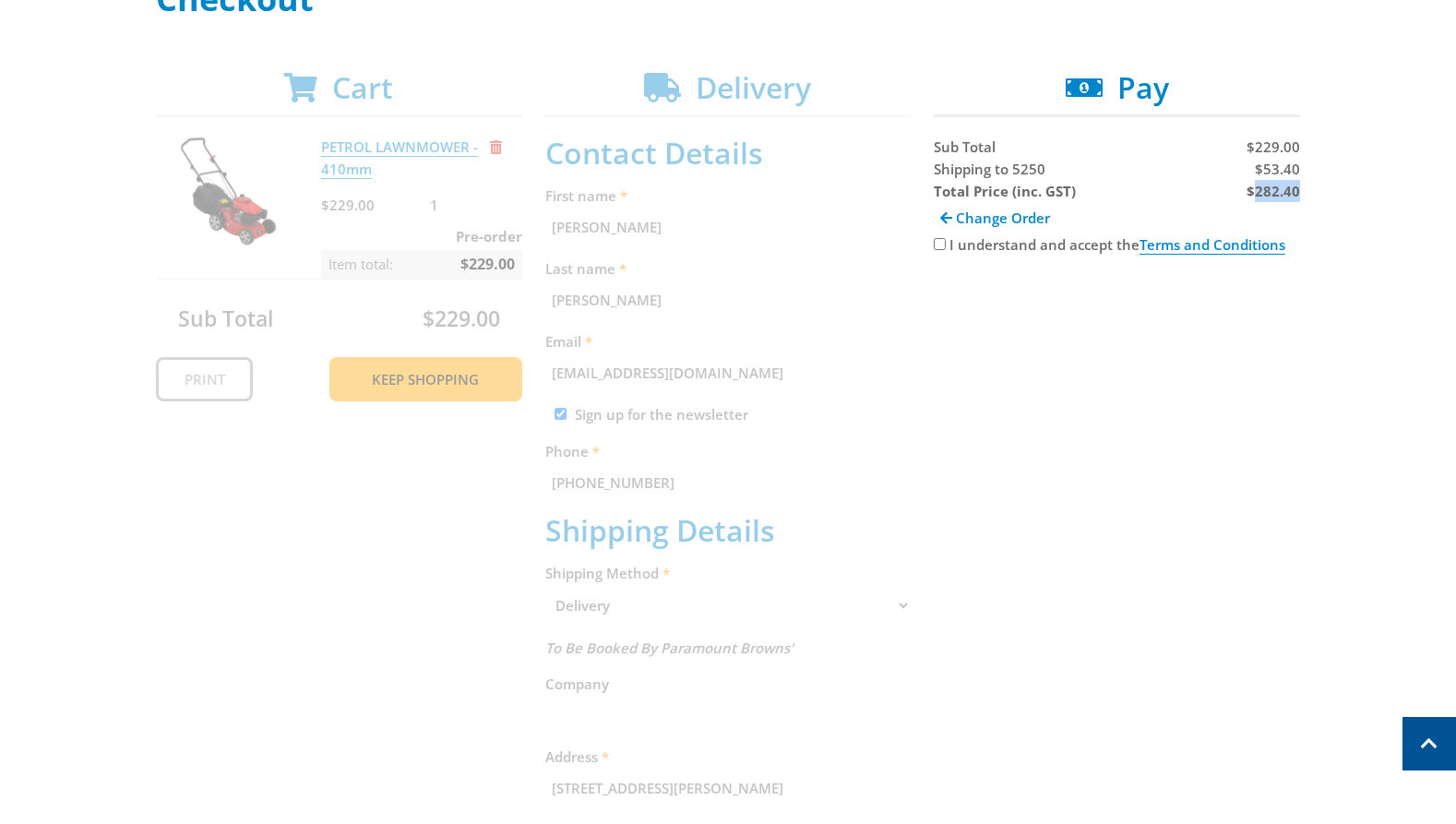
copy strong "282.40"
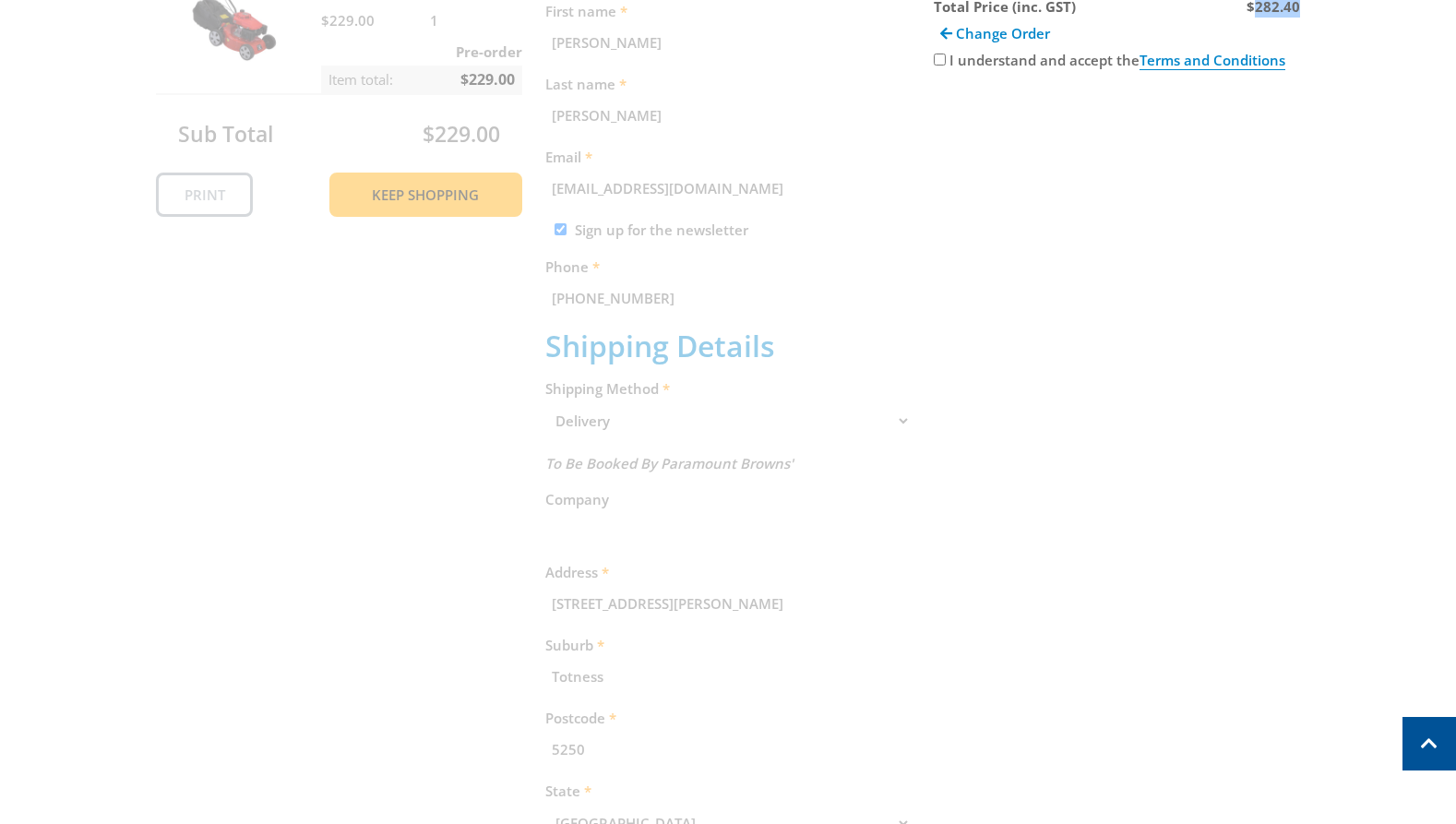
scroll to position [497, 0]
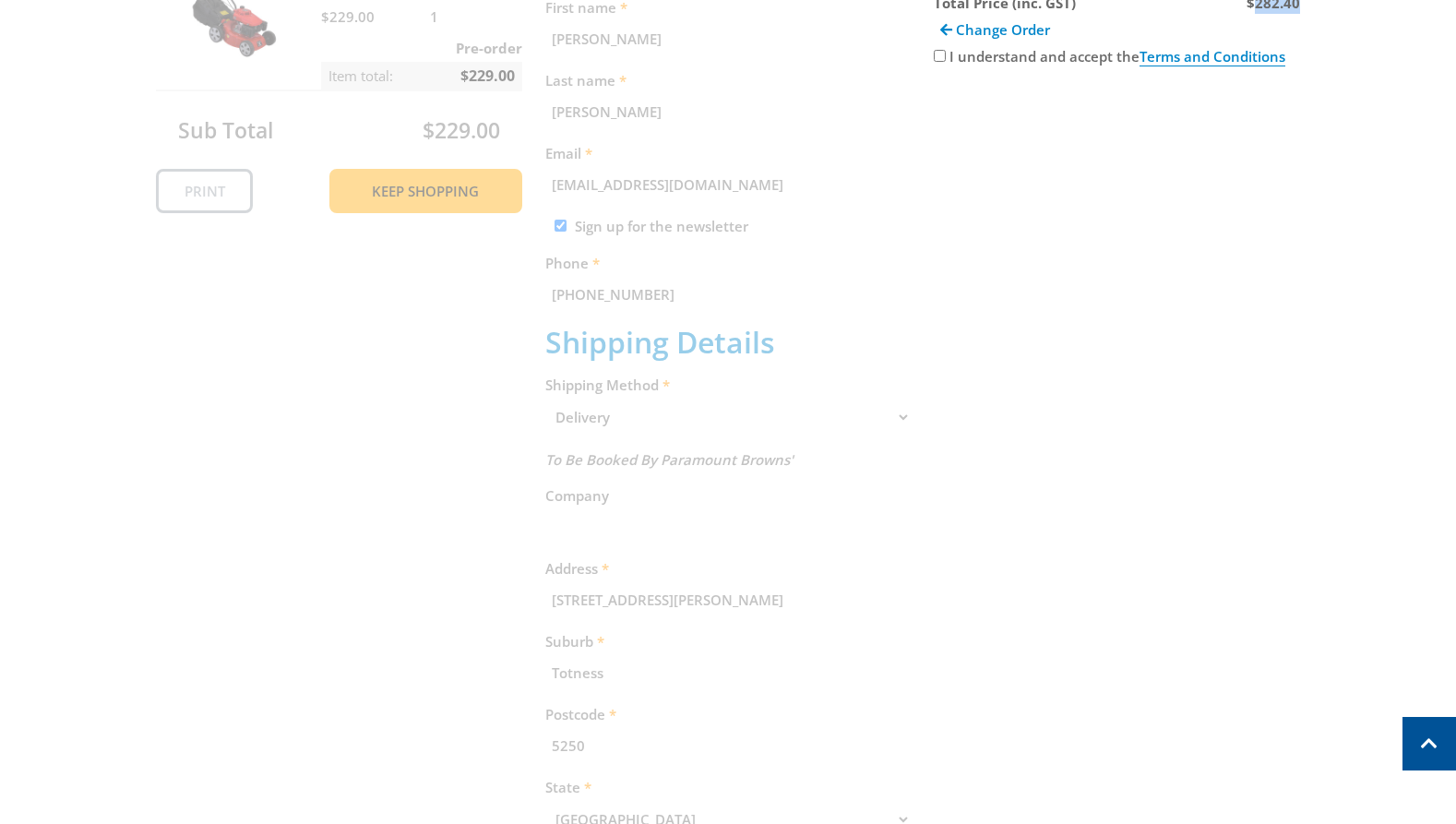
click at [936, 56] on input "I understand and accept the Terms and Conditions" at bounding box center [939, 56] width 12 height 12
checkbox input "true"
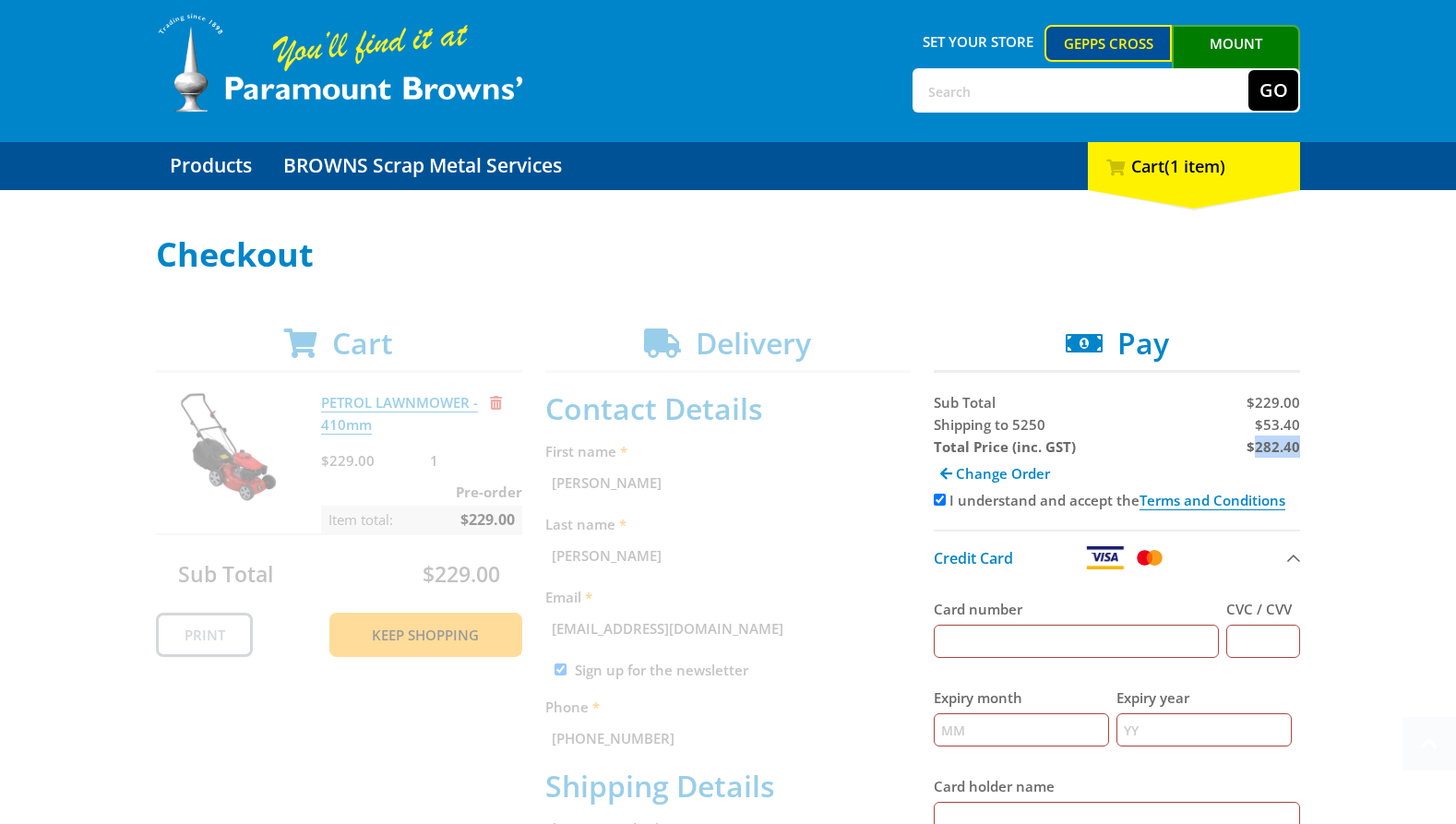
scroll to position [51, 0]
